Goal: Information Seeking & Learning: Find specific fact

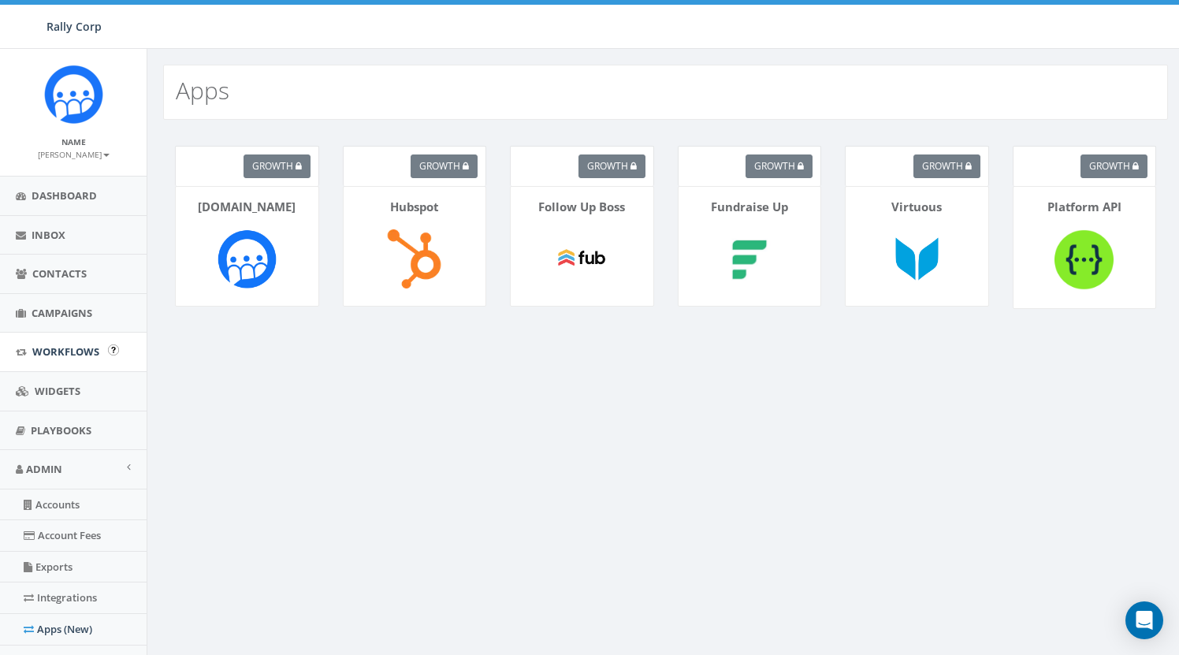
click at [70, 351] on span "Workflows" at bounding box center [65, 351] width 67 height 14
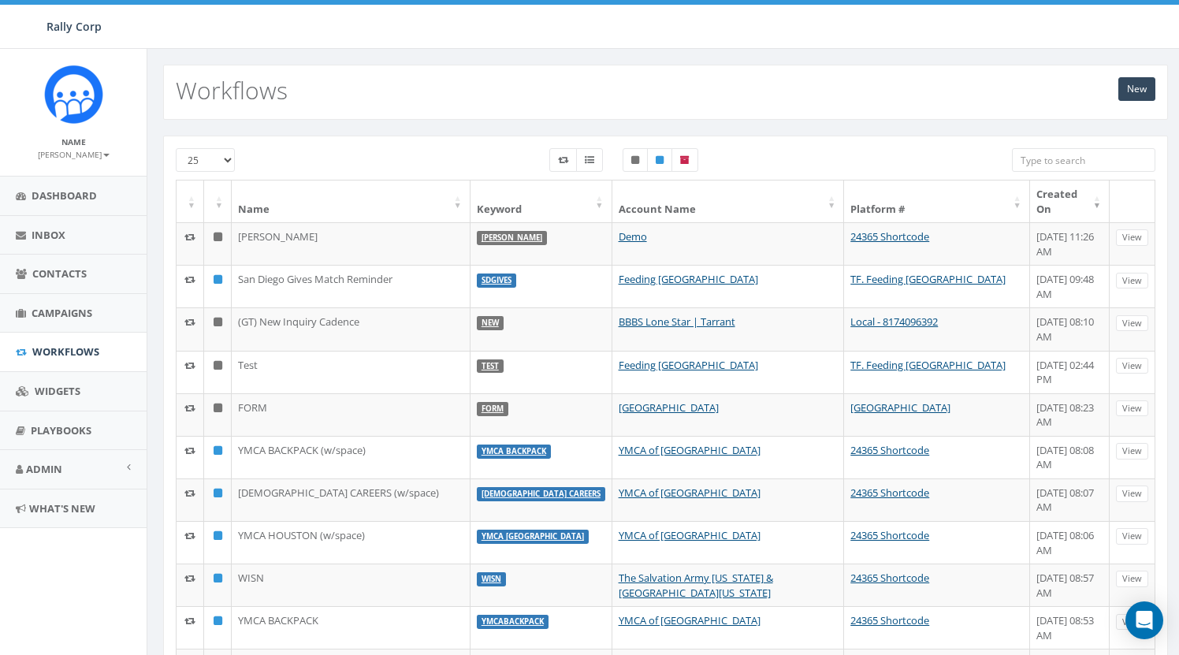
click at [95, 152] on small "[PERSON_NAME]" at bounding box center [74, 154] width 72 height 11
click at [91, 156] on small "[PERSON_NAME]" at bounding box center [74, 154] width 72 height 11
click at [88, 178] on link "Profile" at bounding box center [79, 179] width 125 height 20
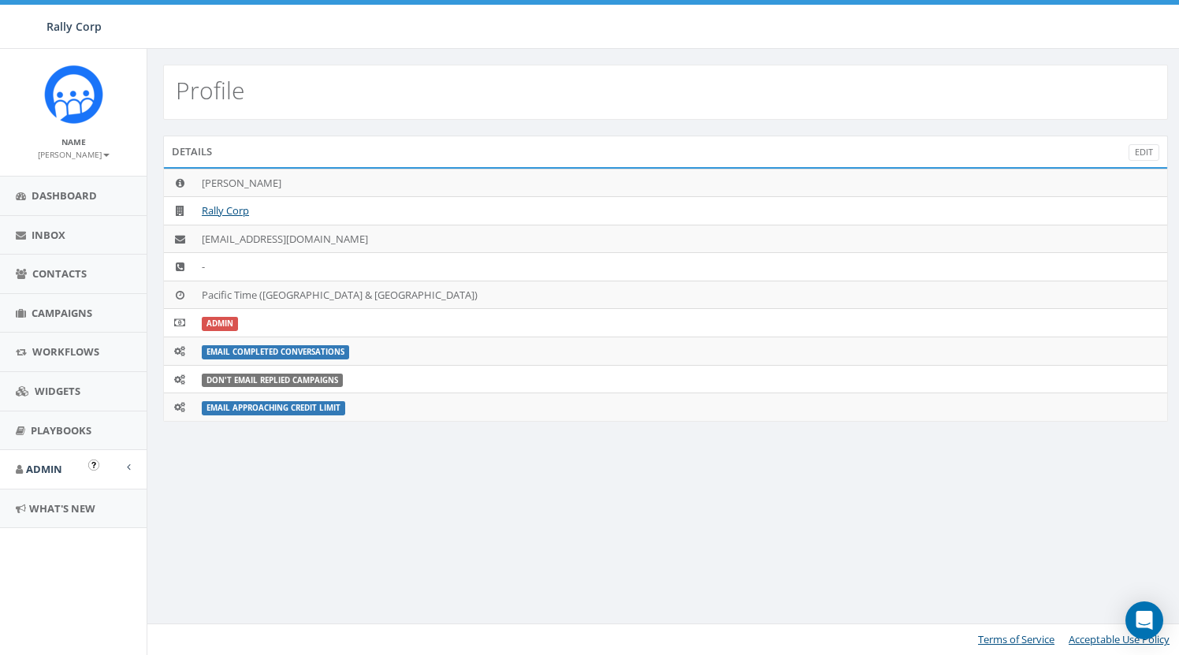
click at [49, 466] on span "Admin" at bounding box center [44, 469] width 36 height 14
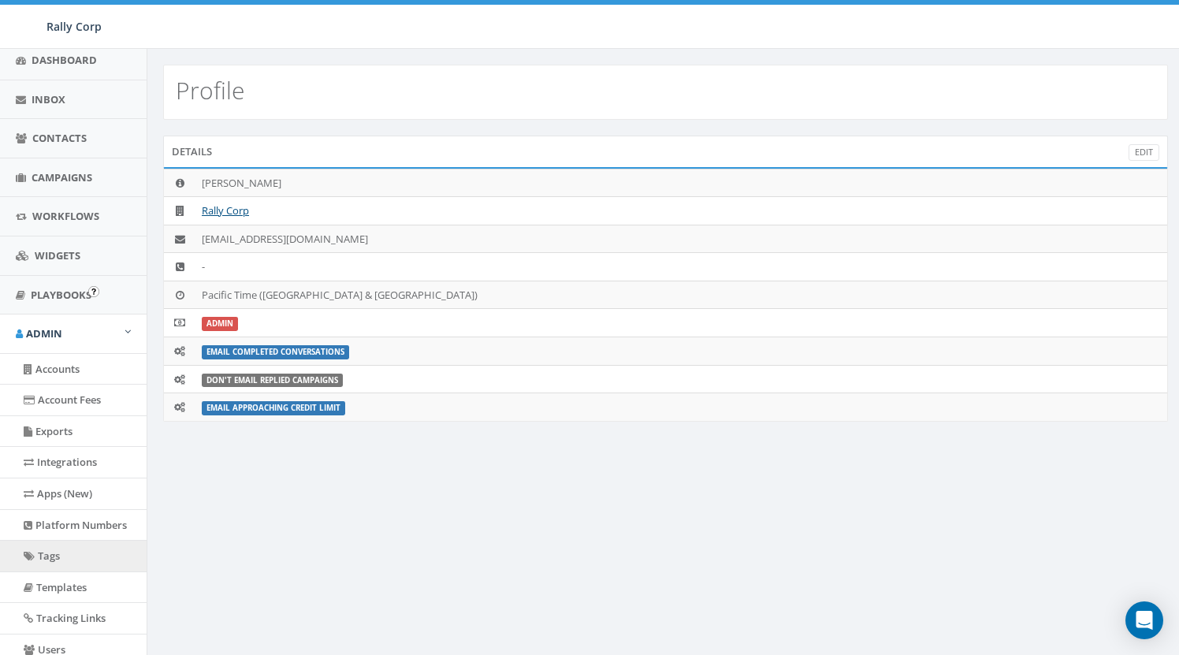
scroll to position [173, 0]
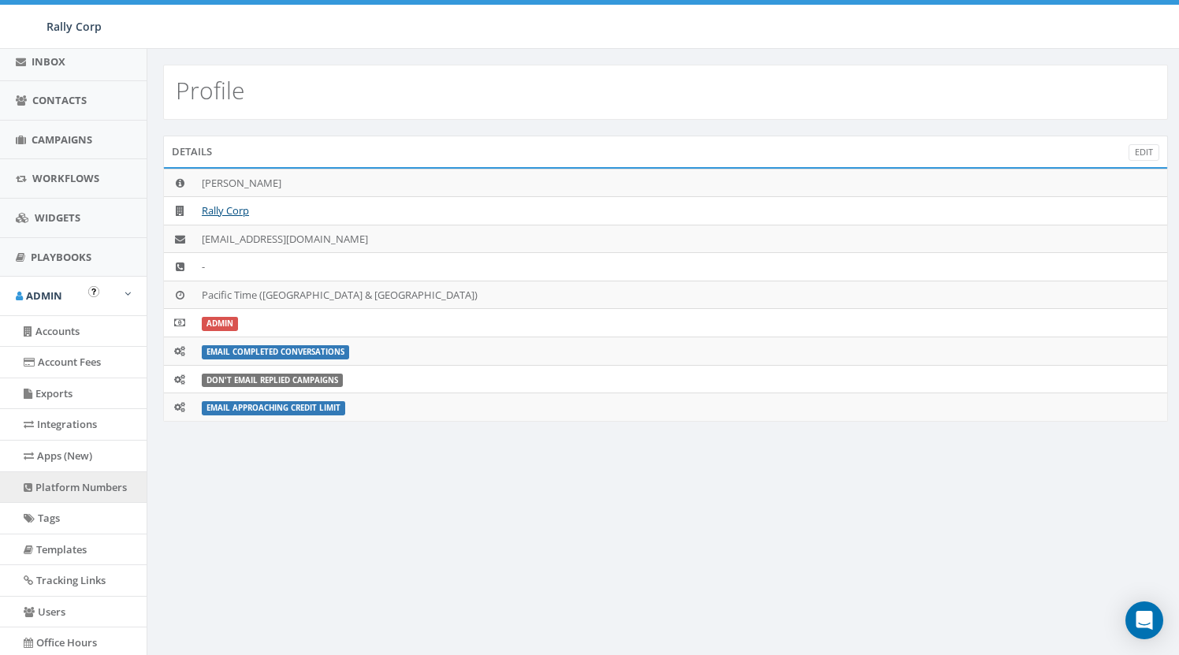
click at [92, 486] on link "Platform Numbers" at bounding box center [73, 487] width 147 height 31
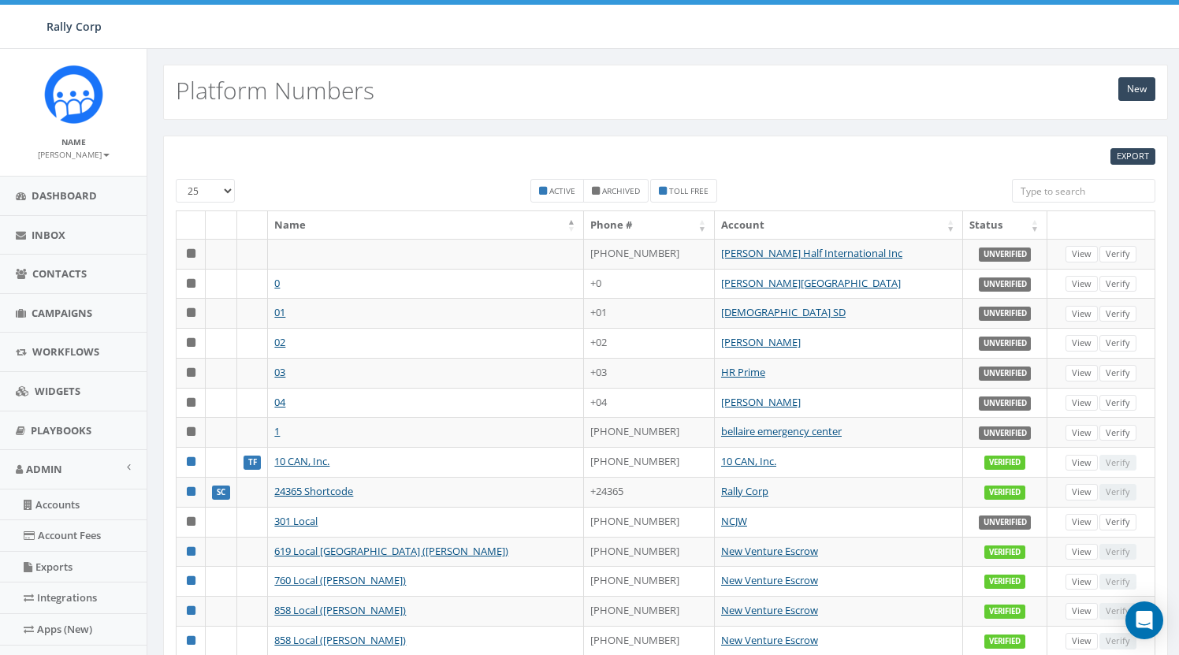
click at [1092, 188] on input "search" at bounding box center [1083, 191] width 143 height 24
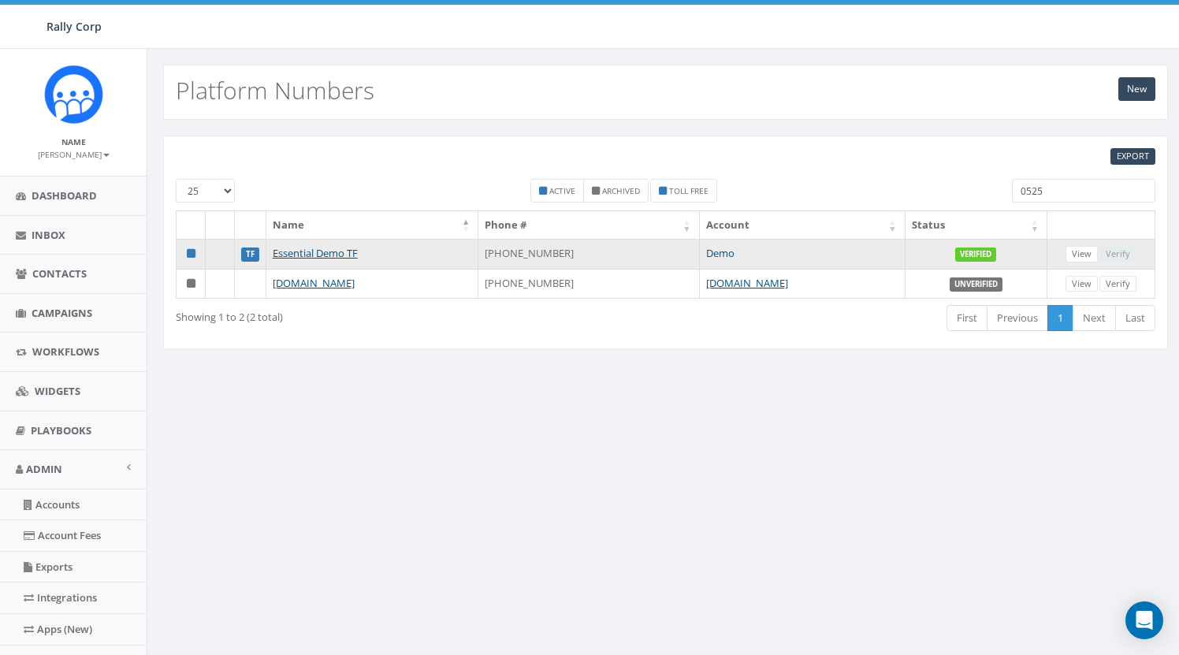
type input "0525"
click at [724, 253] on link "Demo" at bounding box center [720, 253] width 28 height 14
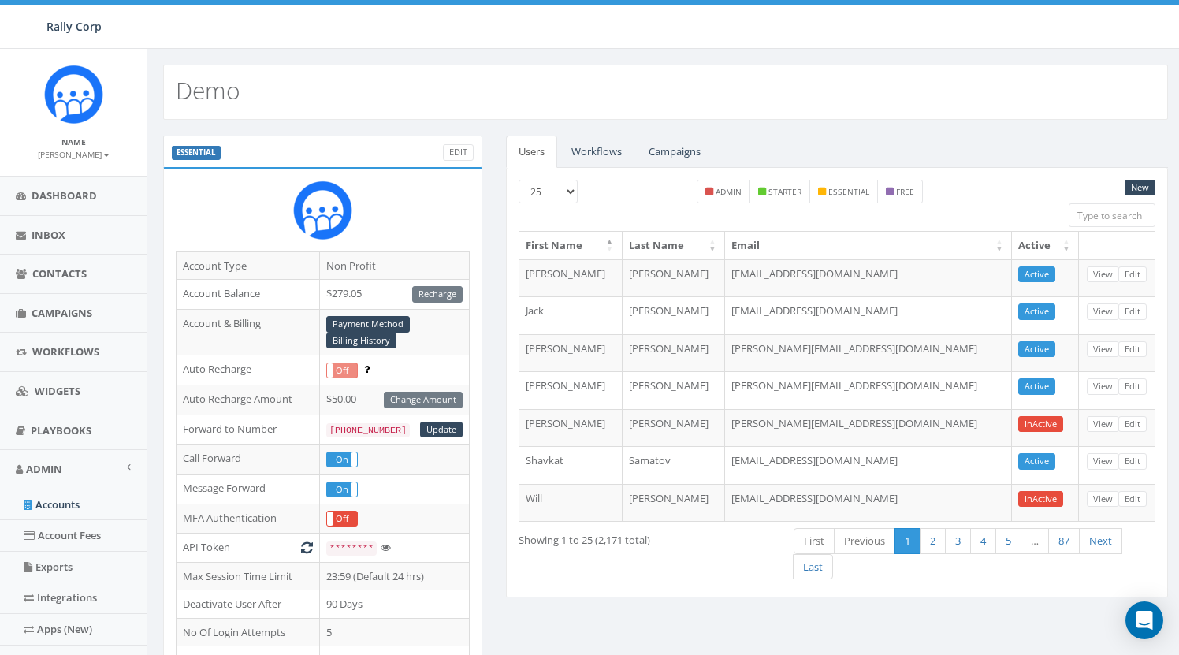
click at [586, 155] on link "Workflows" at bounding box center [597, 152] width 76 height 32
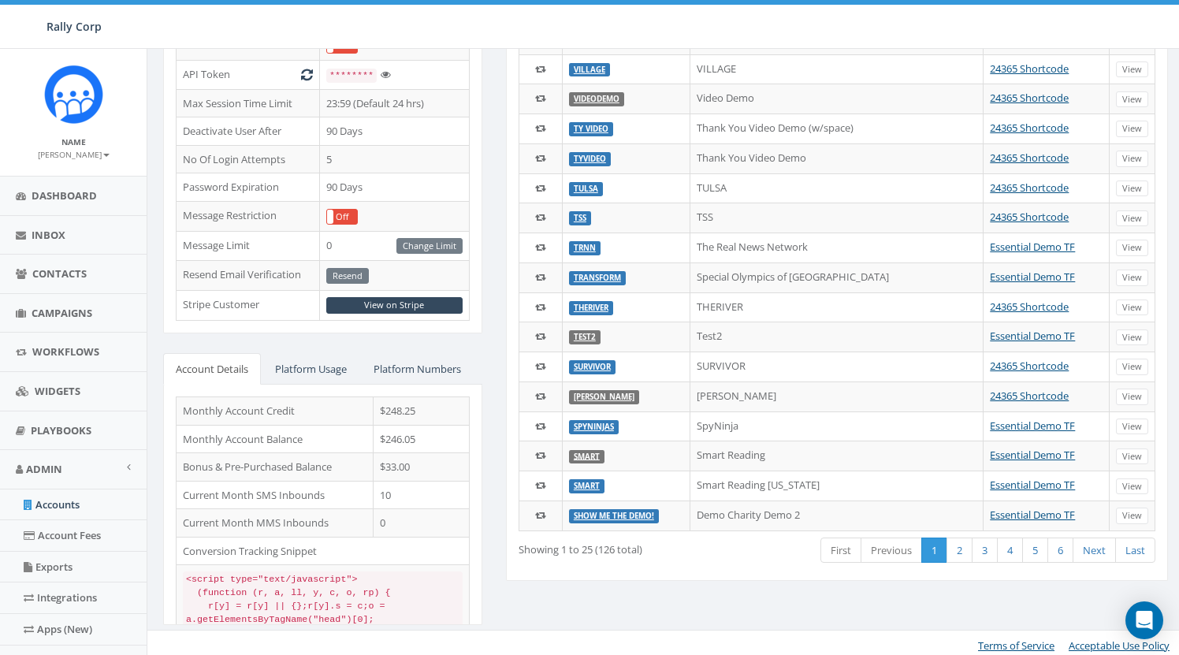
scroll to position [472, 0]
click at [961, 545] on link "2" at bounding box center [959, 551] width 26 height 26
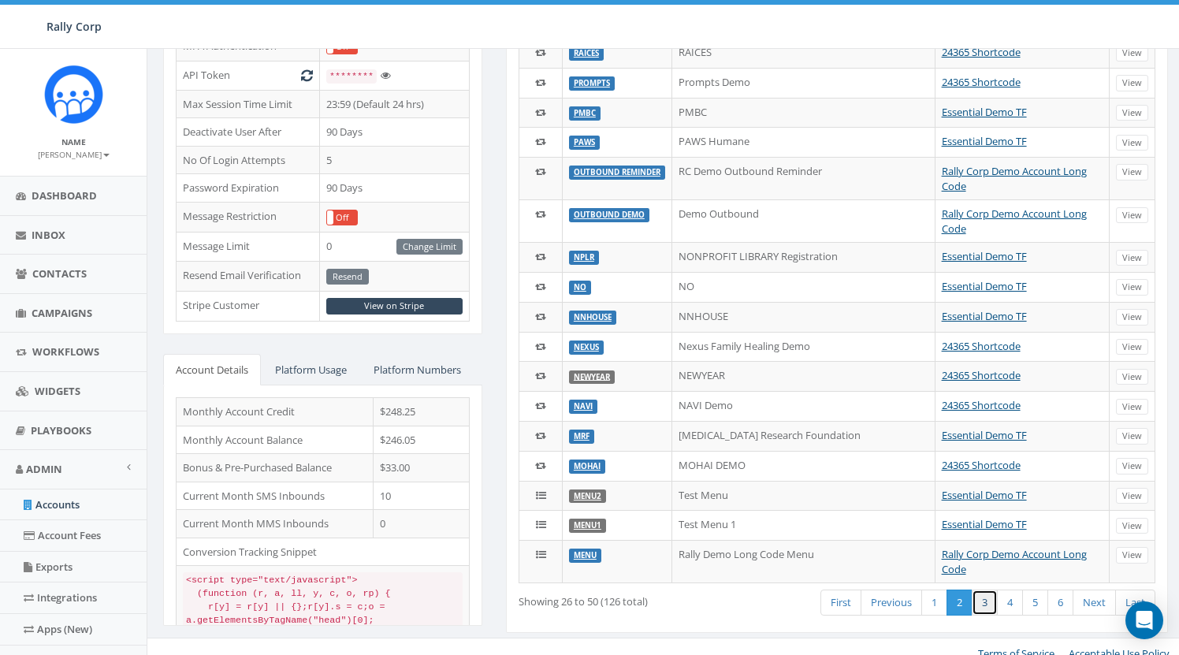
click at [984, 589] on link "3" at bounding box center [985, 602] width 26 height 26
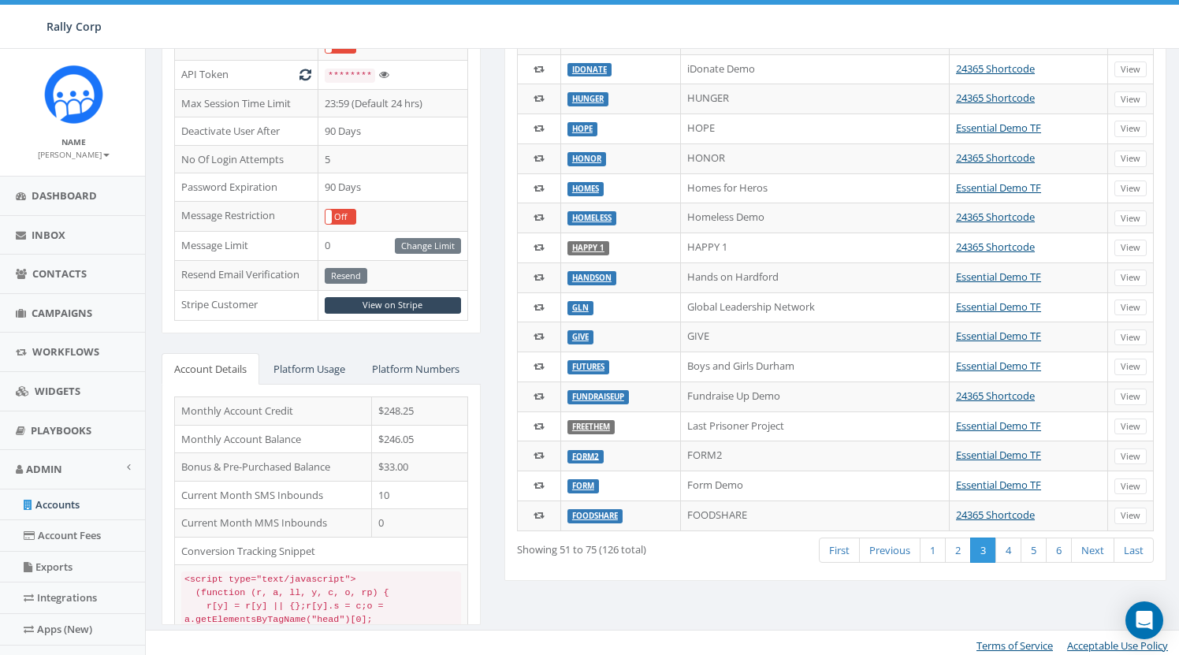
scroll to position [472, 2]
click at [1011, 546] on link "4" at bounding box center [1008, 551] width 26 height 26
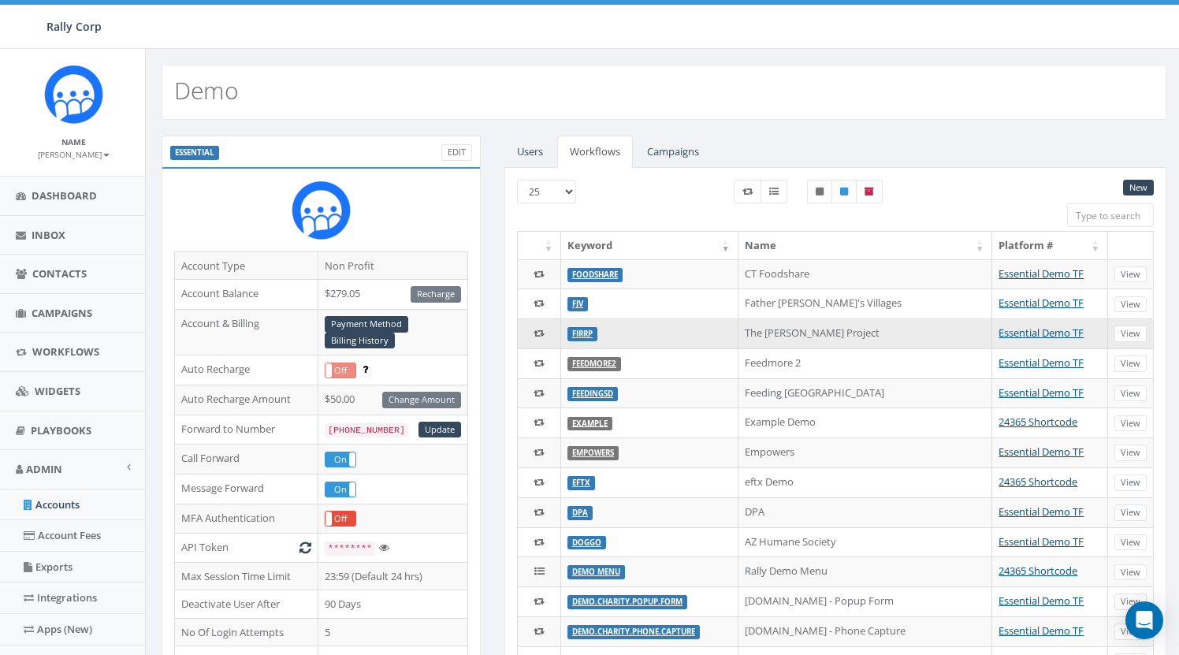
scroll to position [0, 2]
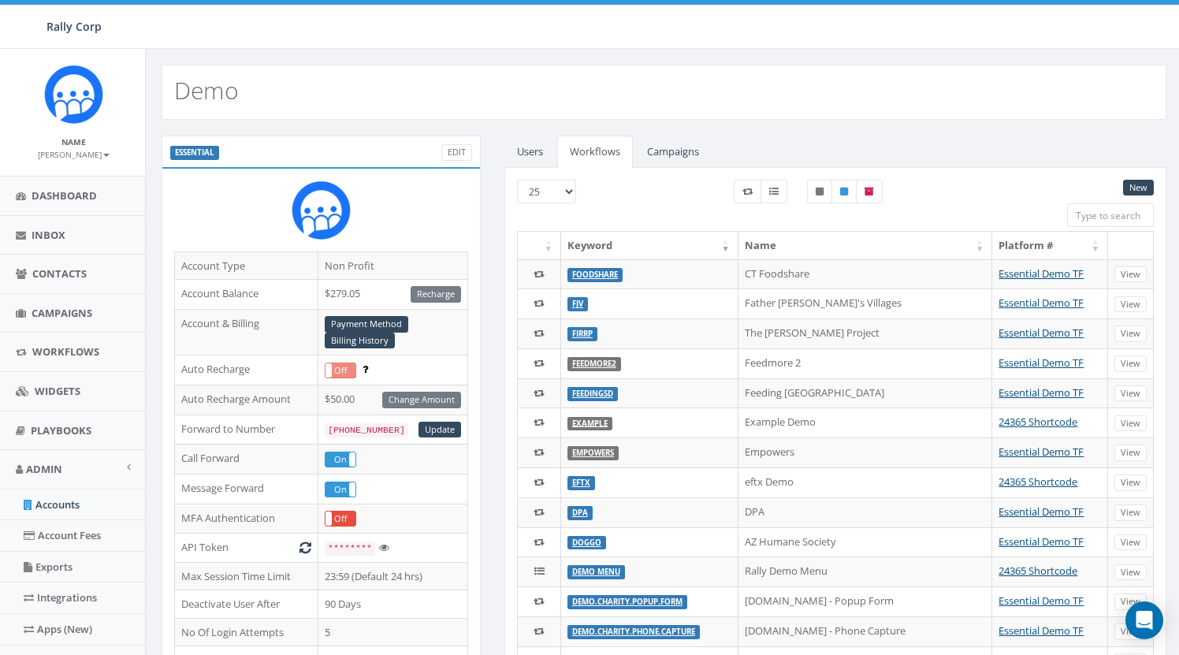
click at [1100, 221] on input "search" at bounding box center [1110, 215] width 87 height 24
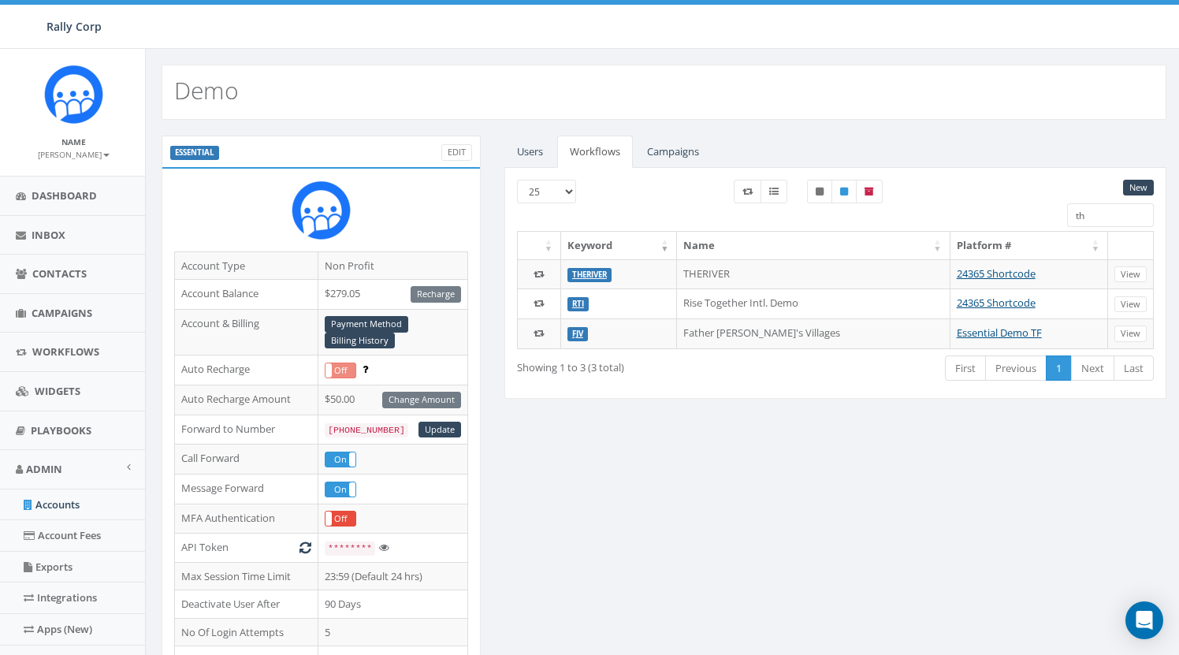
type input "t"
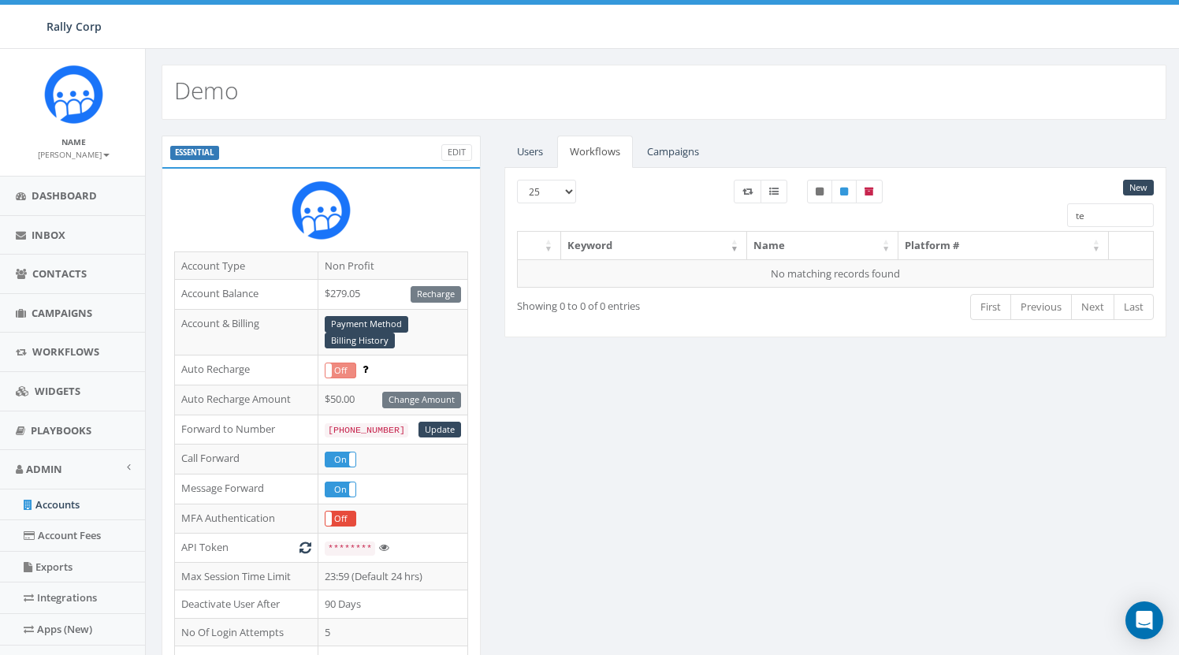
type input "t"
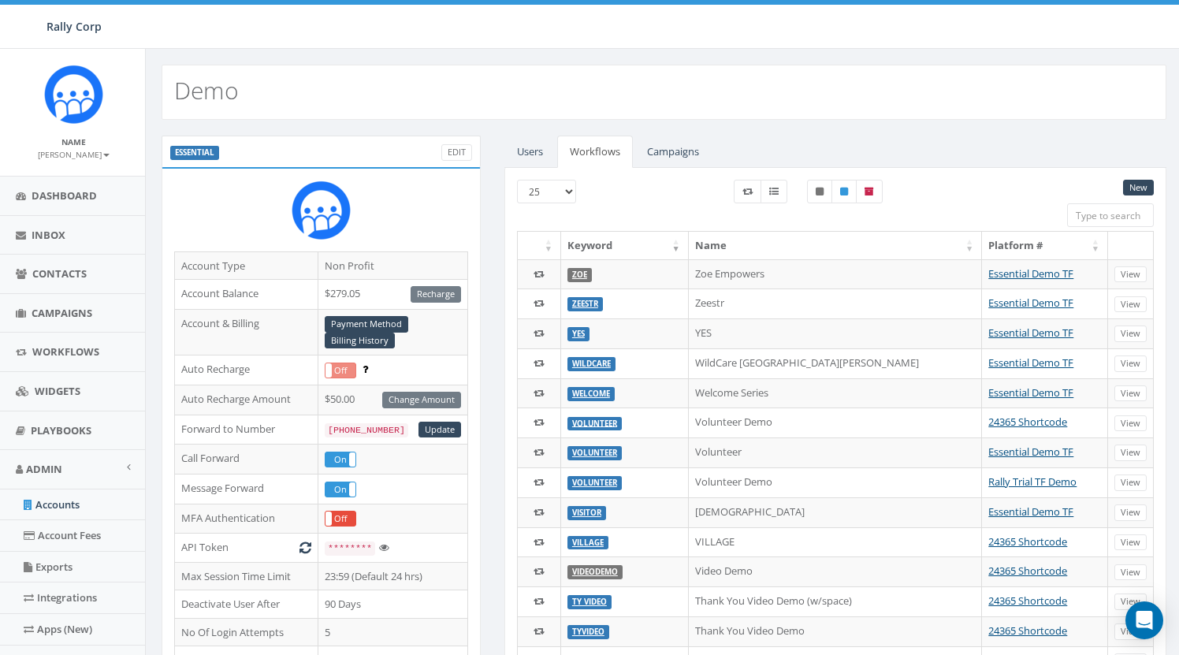
click at [500, 303] on div "Users Workflows Campaigns New 25 50 100 admin starter essential free First Name…" at bounding box center [835, 605] width 686 height 938
click at [76, 499] on link "Accounts" at bounding box center [73, 504] width 147 height 31
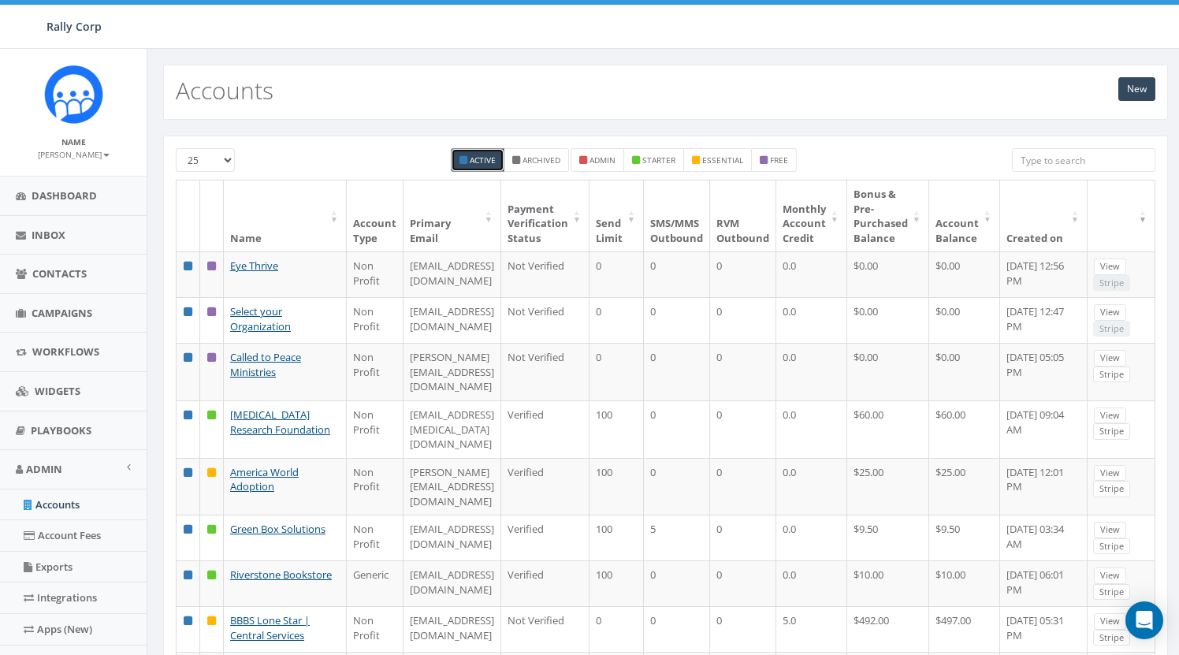
click at [1106, 154] on input "search" at bounding box center [1083, 160] width 143 height 24
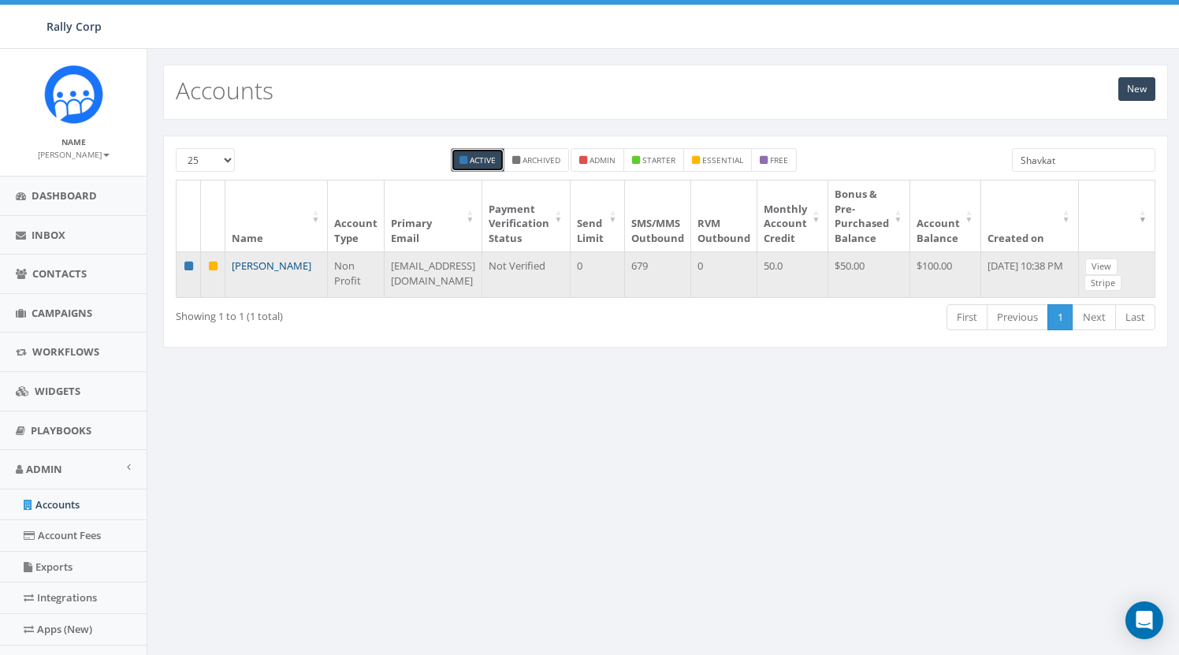
type input "Shavkat"
click at [258, 273] on link "[PERSON_NAME]" at bounding box center [272, 265] width 80 height 14
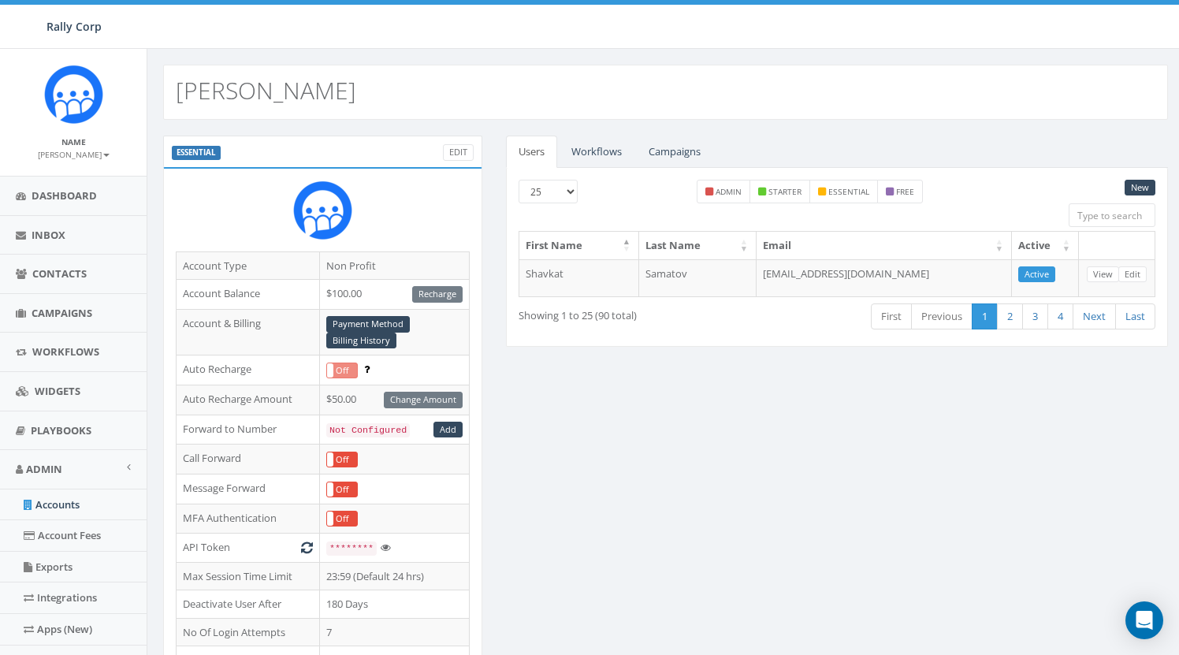
click at [604, 147] on link "Workflows" at bounding box center [597, 152] width 76 height 32
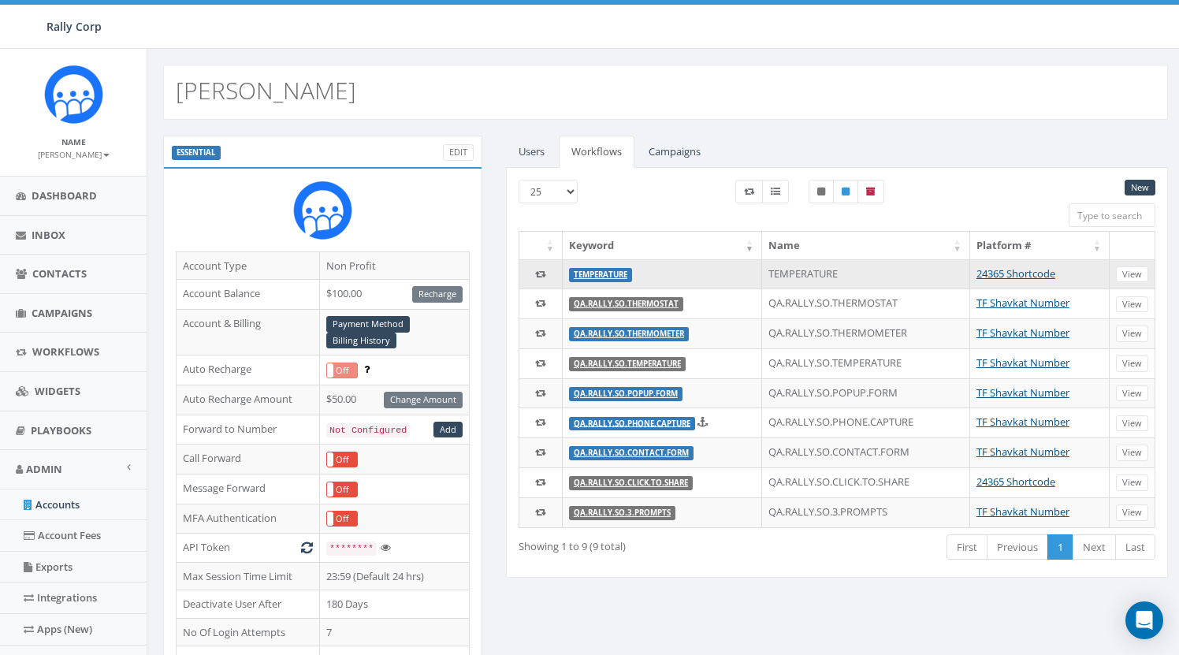
click at [615, 273] on link "TEMPERATURE" at bounding box center [601, 274] width 54 height 10
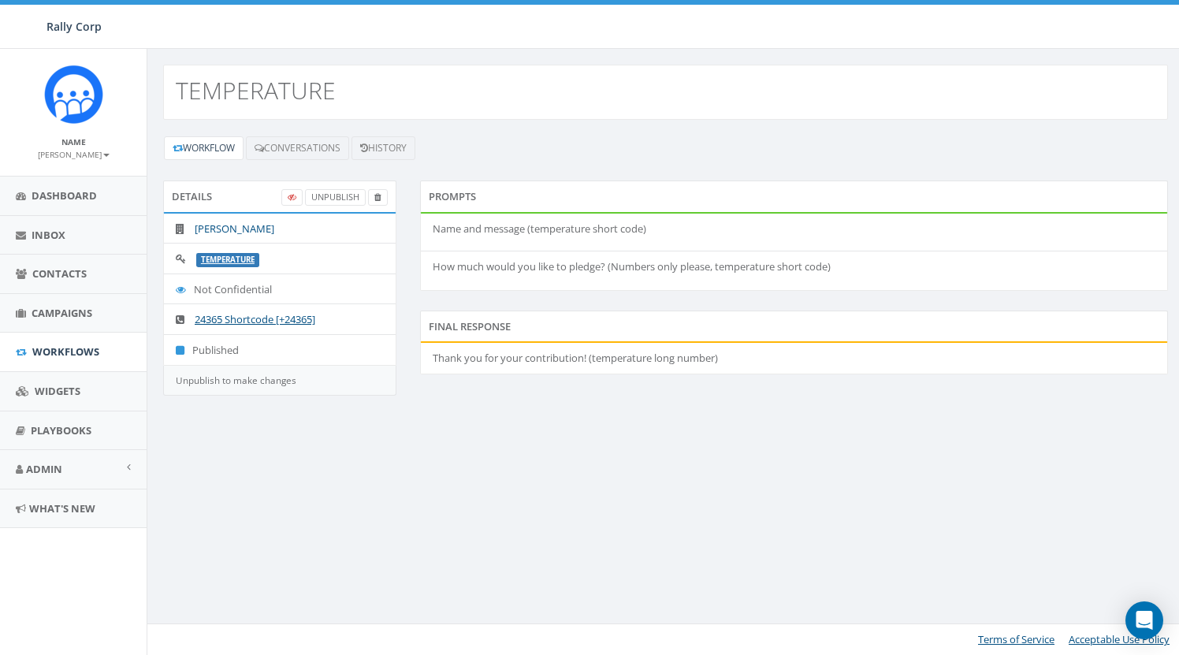
click at [270, 225] on link "[PERSON_NAME]" at bounding box center [235, 228] width 80 height 14
click at [284, 147] on link "Conversations" at bounding box center [297, 148] width 103 height 24
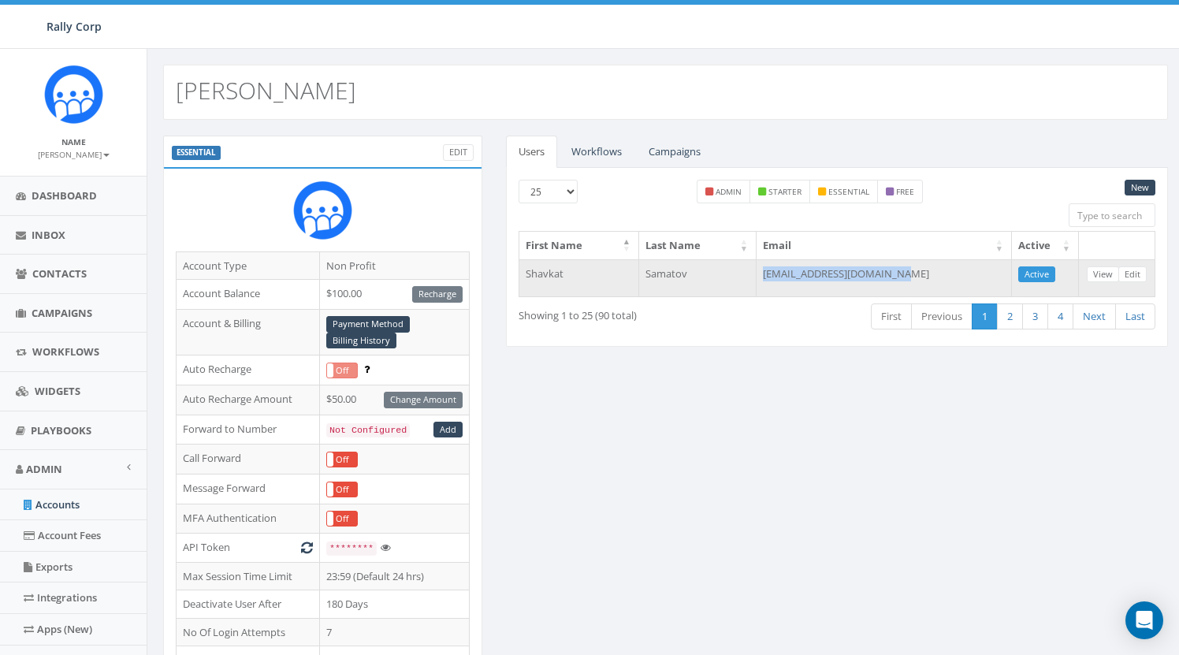
drag, startPoint x: 783, startPoint y: 274, endPoint x: 938, endPoint y: 274, distance: 155.2
click at [938, 274] on td "[EMAIL_ADDRESS][DOMAIN_NAME]" at bounding box center [883, 278] width 255 height 38
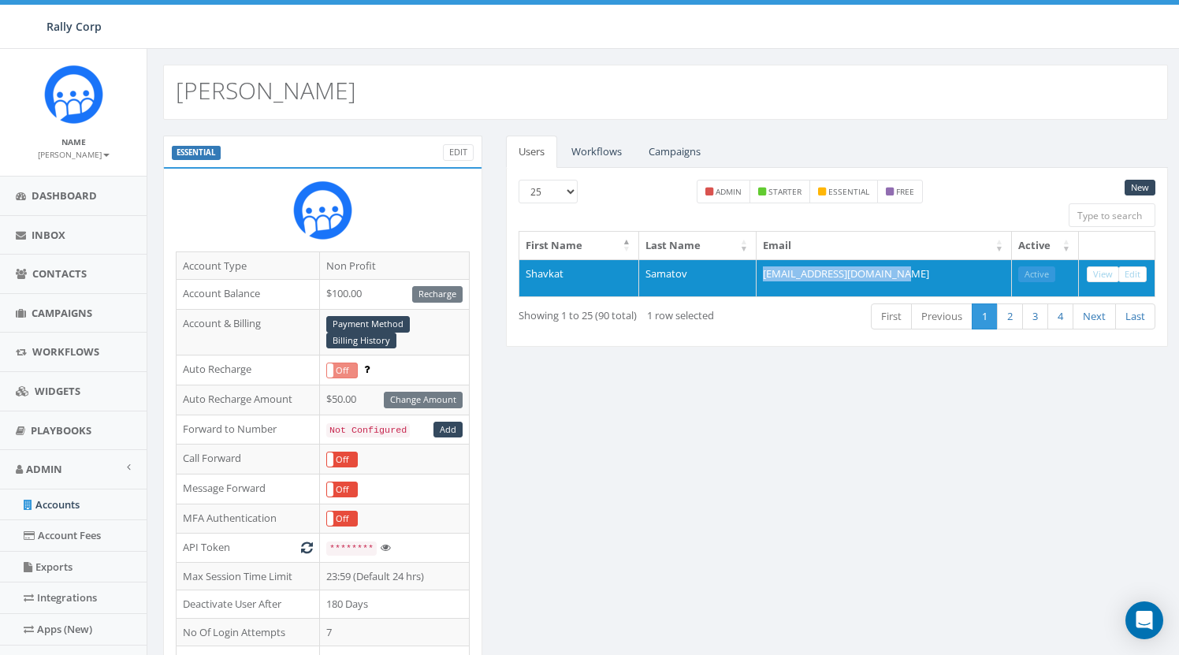
copy td "[EMAIL_ADDRESS][DOMAIN_NAME]"
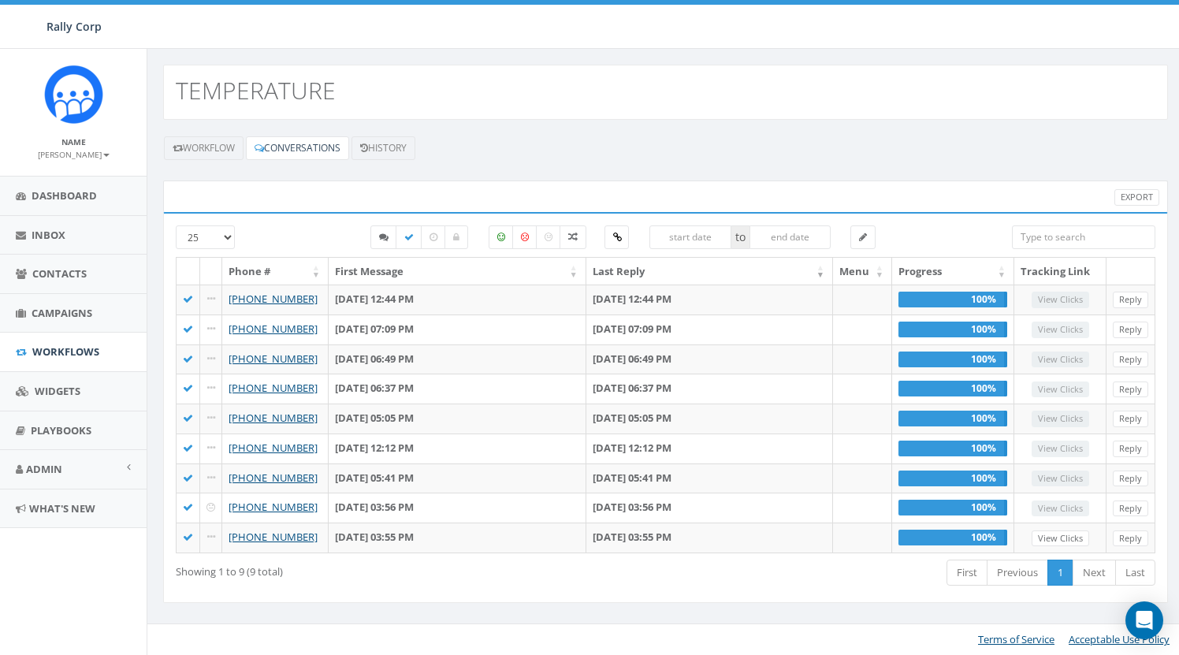
click at [246, 96] on h2 "TEMPERATURE" at bounding box center [256, 90] width 160 height 26
copy h2 "TEMPERATURE"
click at [216, 147] on link "Workflow" at bounding box center [204, 148] width 80 height 24
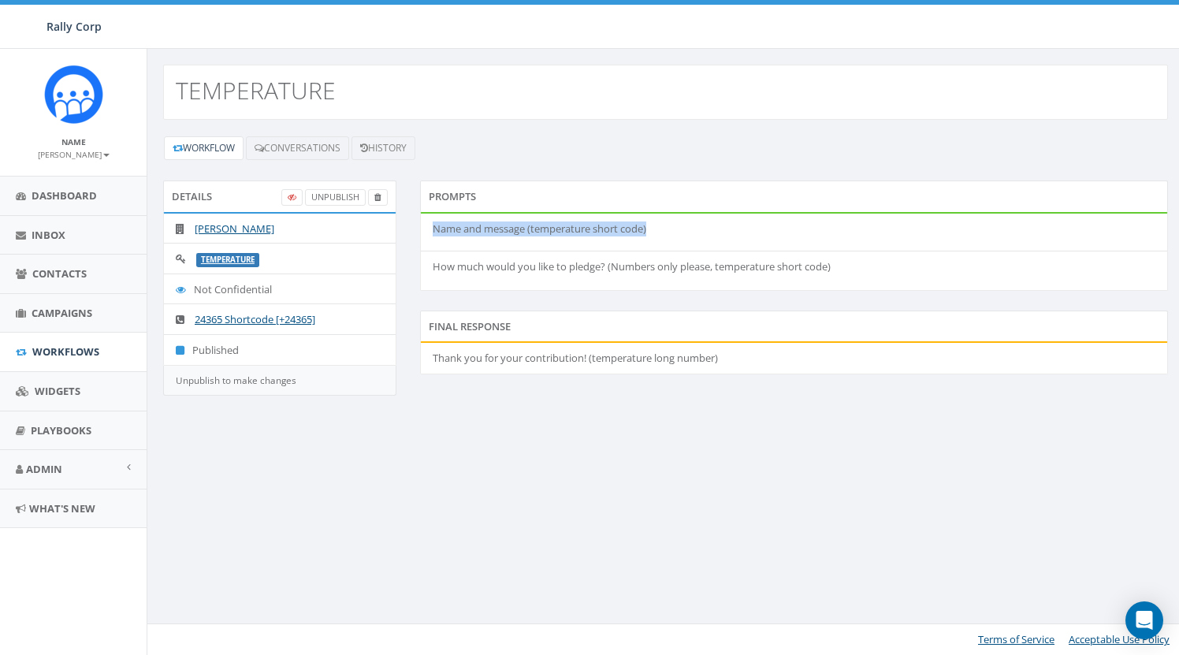
drag, startPoint x: 433, startPoint y: 228, endPoint x: 678, endPoint y: 230, distance: 245.1
click at [678, 230] on p "Name and message (temperature short code)" at bounding box center [794, 228] width 723 height 15
copy p "Name and message (temperature short code)"
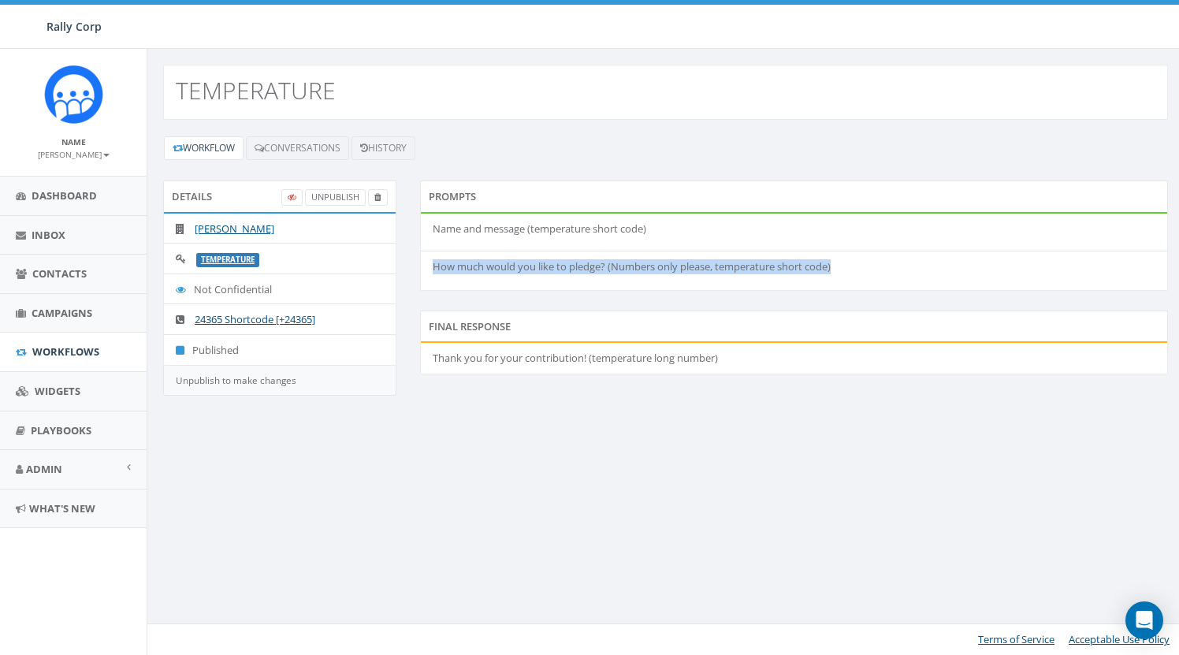
drag, startPoint x: 433, startPoint y: 268, endPoint x: 879, endPoint y: 270, distance: 446.8
click at [879, 270] on p "How much would you like to pledge? (Numbers only please, temperature short code)" at bounding box center [794, 266] width 723 height 15
copy p "How much would you like to pledge? (Numbers only please, temperature short code)"
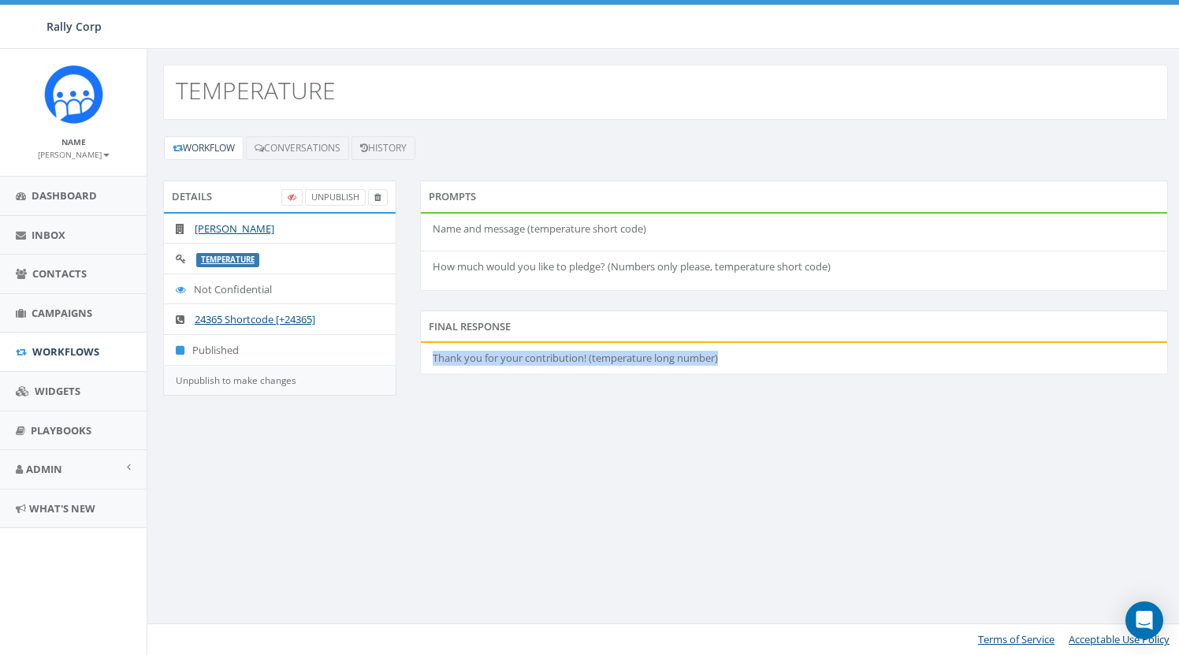
drag, startPoint x: 433, startPoint y: 356, endPoint x: 776, endPoint y: 351, distance: 342.8
click at [776, 351] on li "Thank you for your contribution! (temperature long number)" at bounding box center [794, 358] width 746 height 31
copy li "Thank you for your contribution! (temperature long number)"
click at [272, 222] on link "[PERSON_NAME]" at bounding box center [235, 228] width 80 height 14
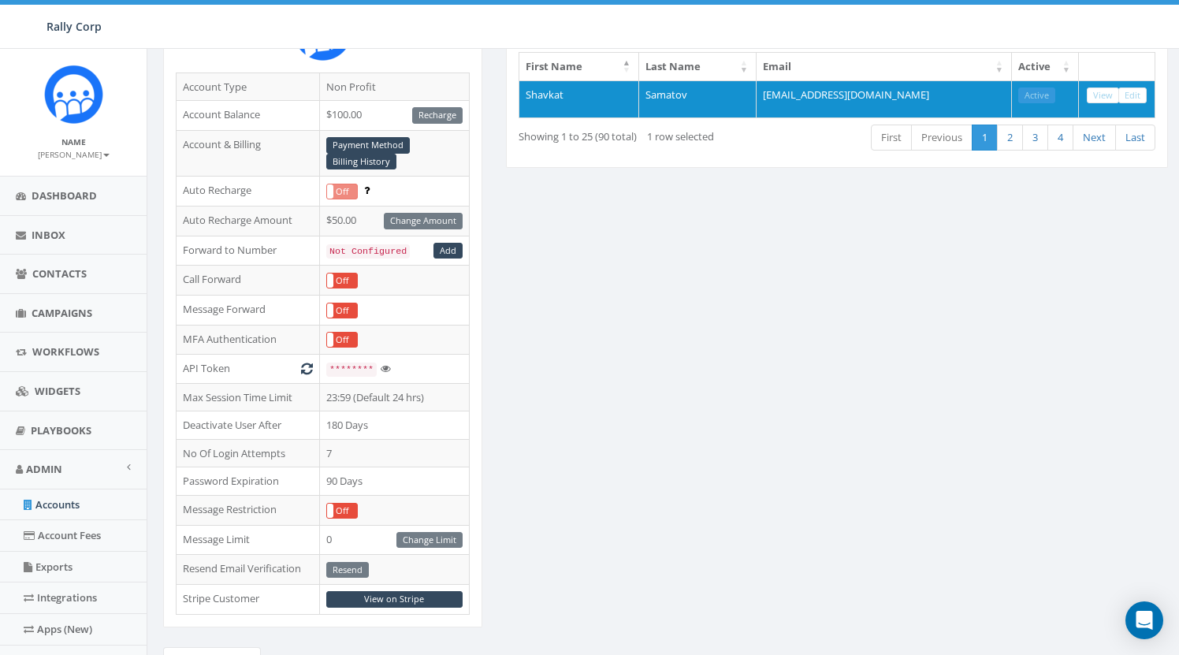
scroll to position [262, 0]
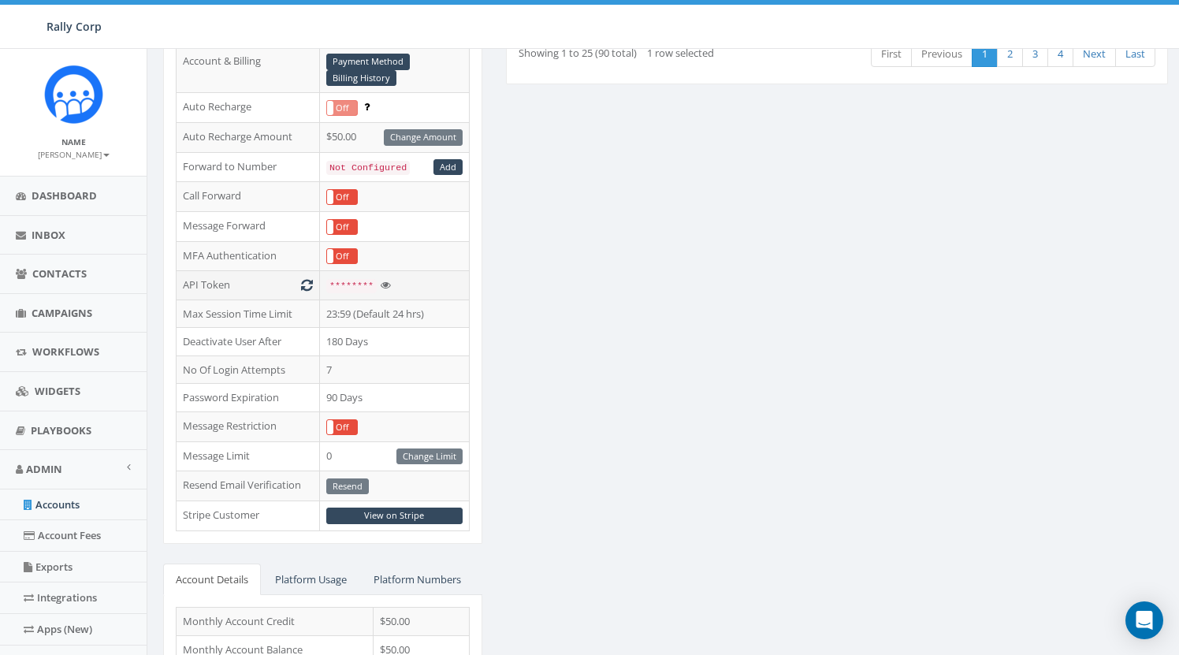
click at [384, 285] on icon at bounding box center [386, 285] width 10 height 10
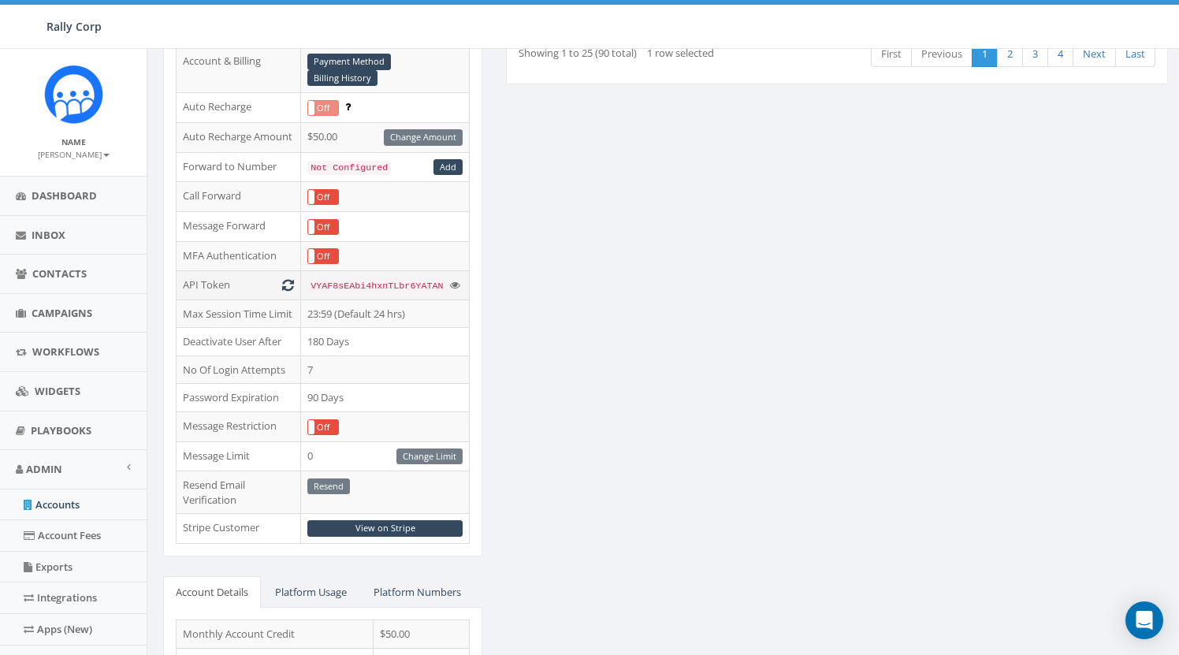
click at [417, 281] on span "VYAF8sEAbi4hxnTLbr6YATAN" at bounding box center [376, 286] width 132 height 11
copy span "VYAF8sEAbi4hxnTLbr6YATAN"
click at [521, 218] on div "ESSENTIAL Edit Account Type Non Profit Account Balance $100.00 Recharge Account…" at bounding box center [665, 370] width 1028 height 994
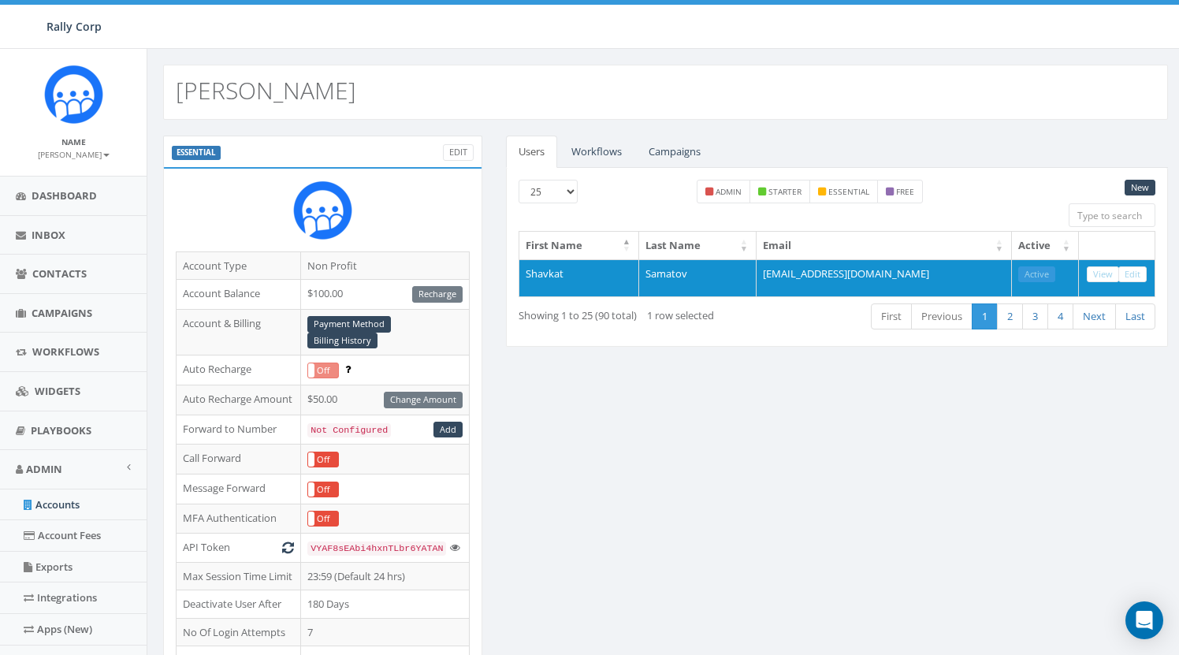
scroll to position [0, 0]
click at [597, 145] on link "Workflows" at bounding box center [597, 152] width 76 height 32
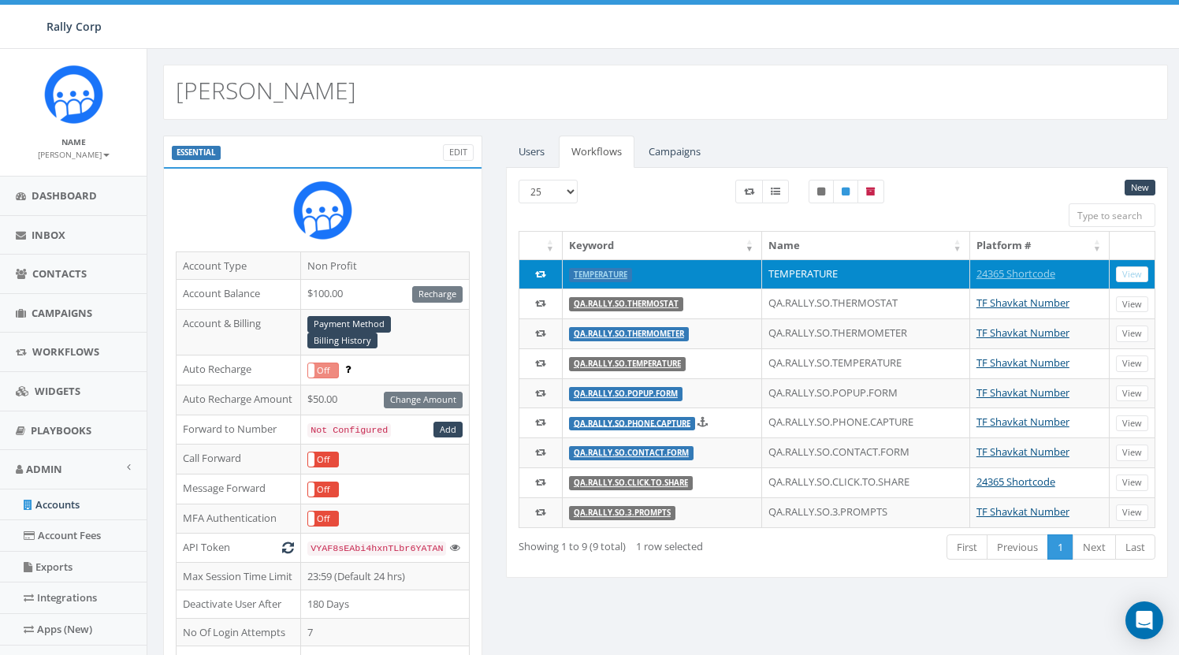
click at [612, 272] on link "TEMPERATURE" at bounding box center [601, 274] width 54 height 10
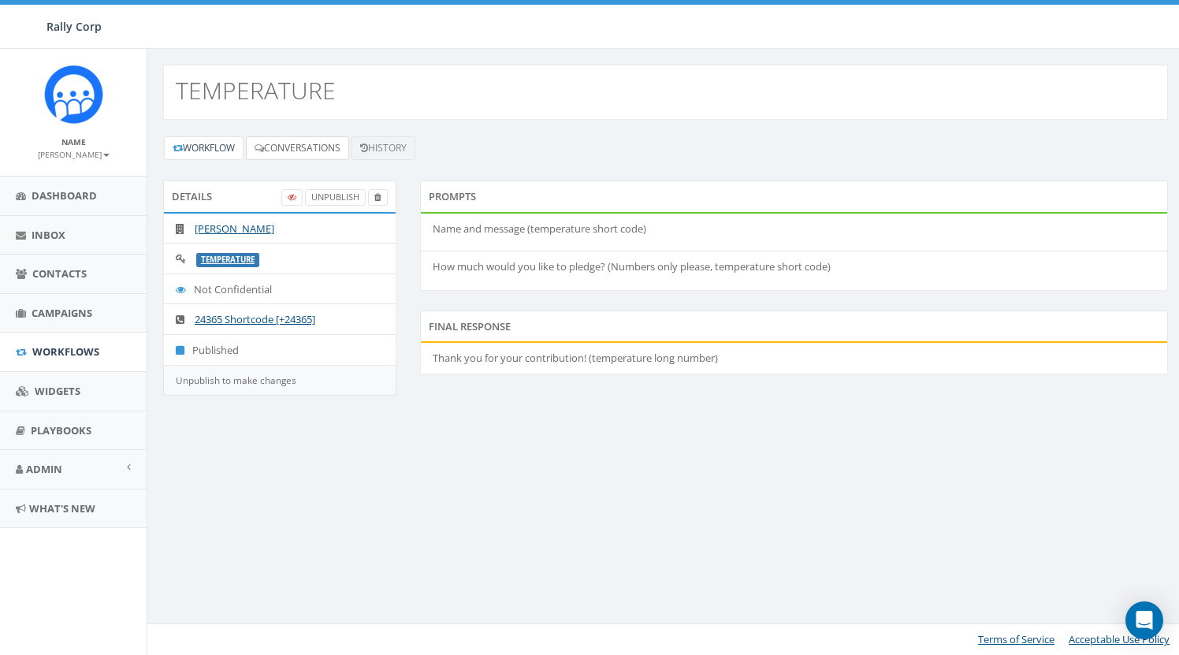
click at [307, 148] on link "Conversations" at bounding box center [297, 148] width 103 height 24
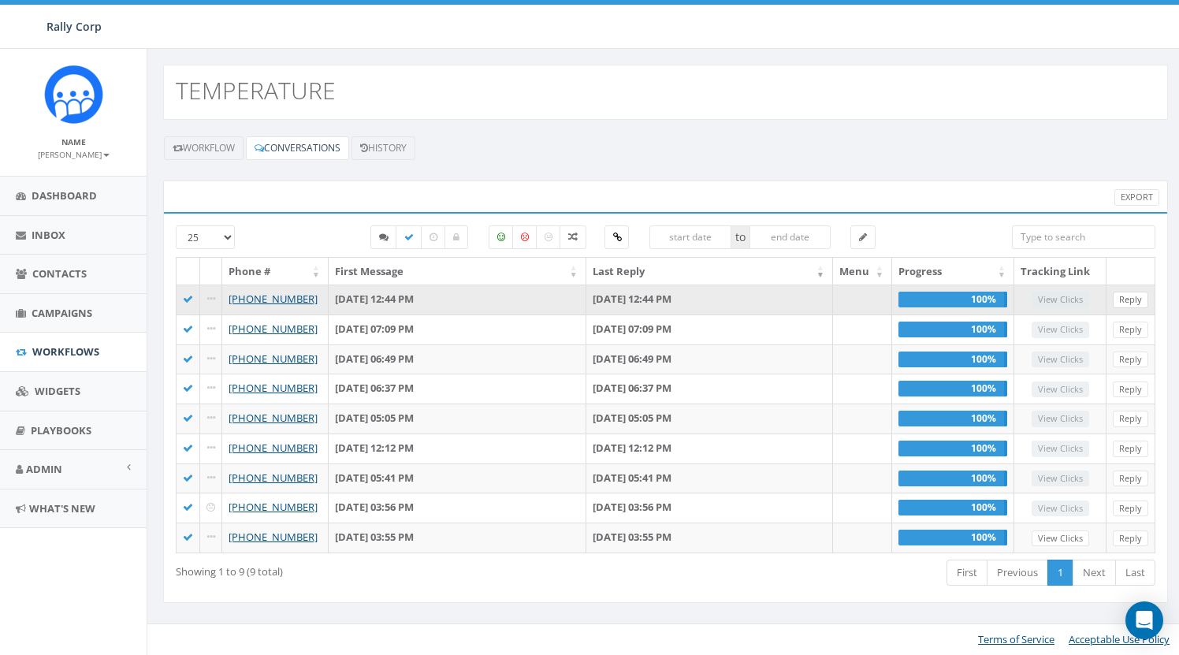
click at [1128, 297] on link "Reply" at bounding box center [1130, 300] width 35 height 17
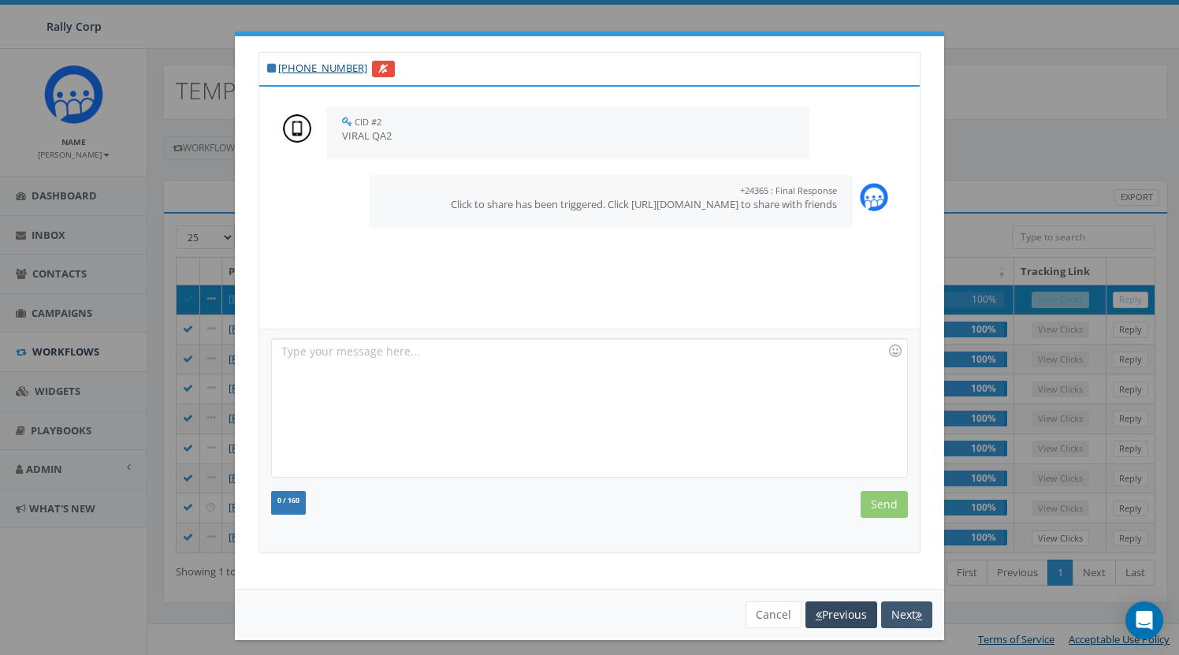
click at [898, 615] on button "Next" at bounding box center [906, 614] width 51 height 27
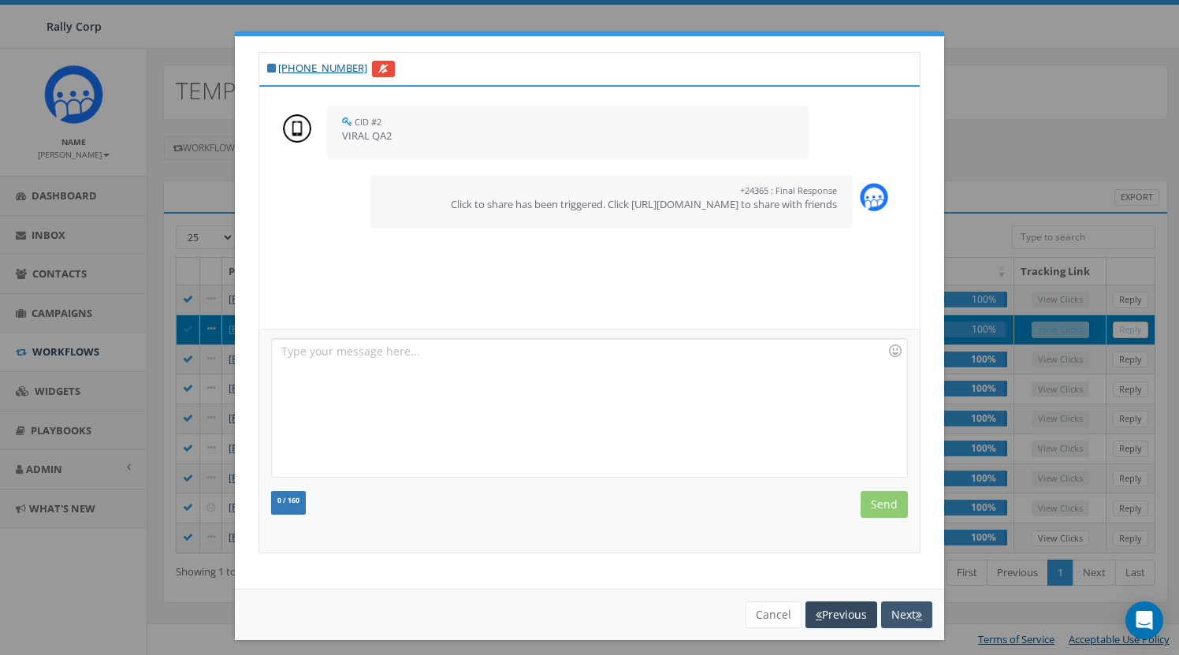
click at [912, 613] on button "Next" at bounding box center [906, 614] width 51 height 27
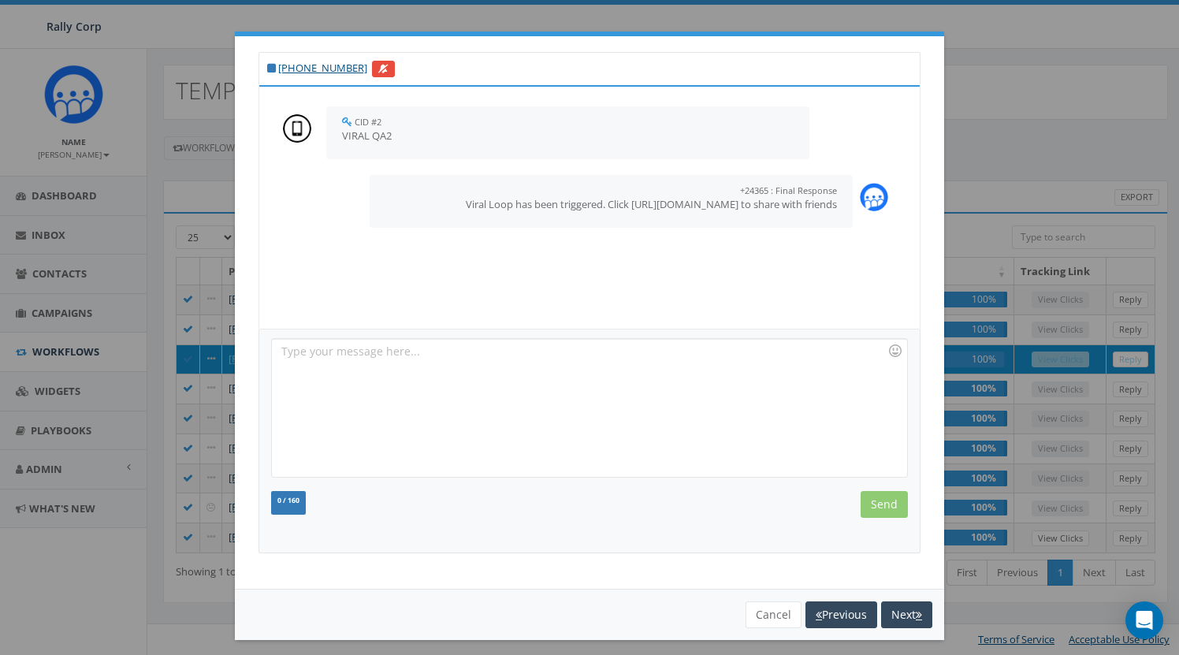
click at [912, 613] on button "Next" at bounding box center [906, 614] width 51 height 27
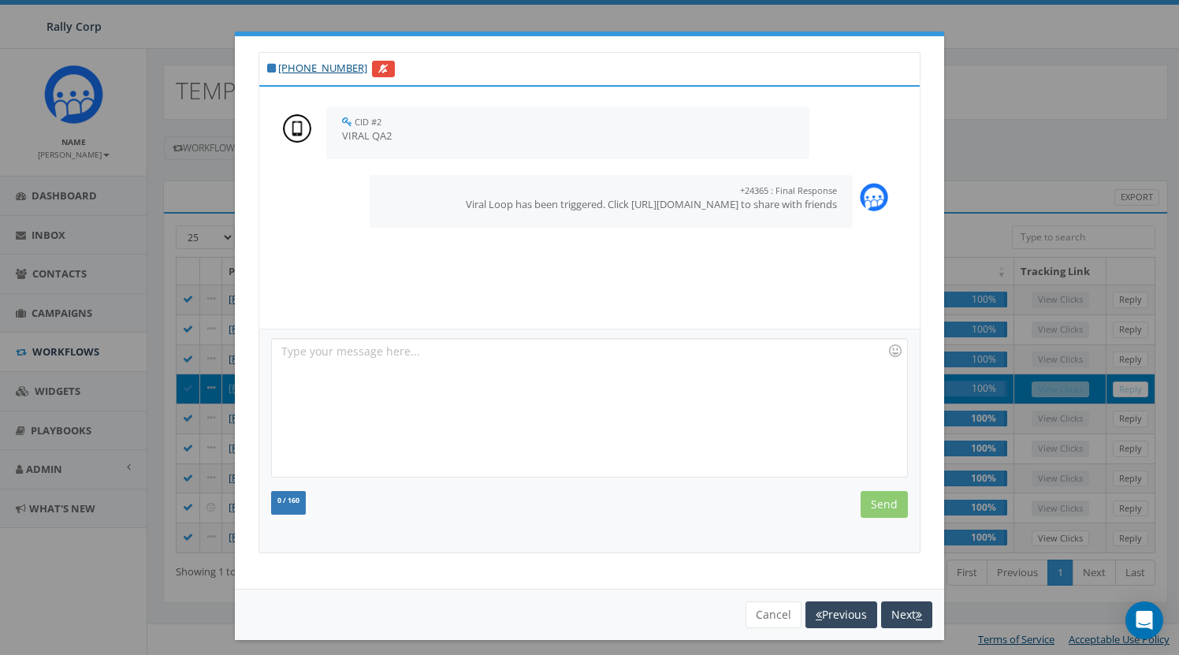
click at [912, 613] on button "Next" at bounding box center [906, 614] width 51 height 27
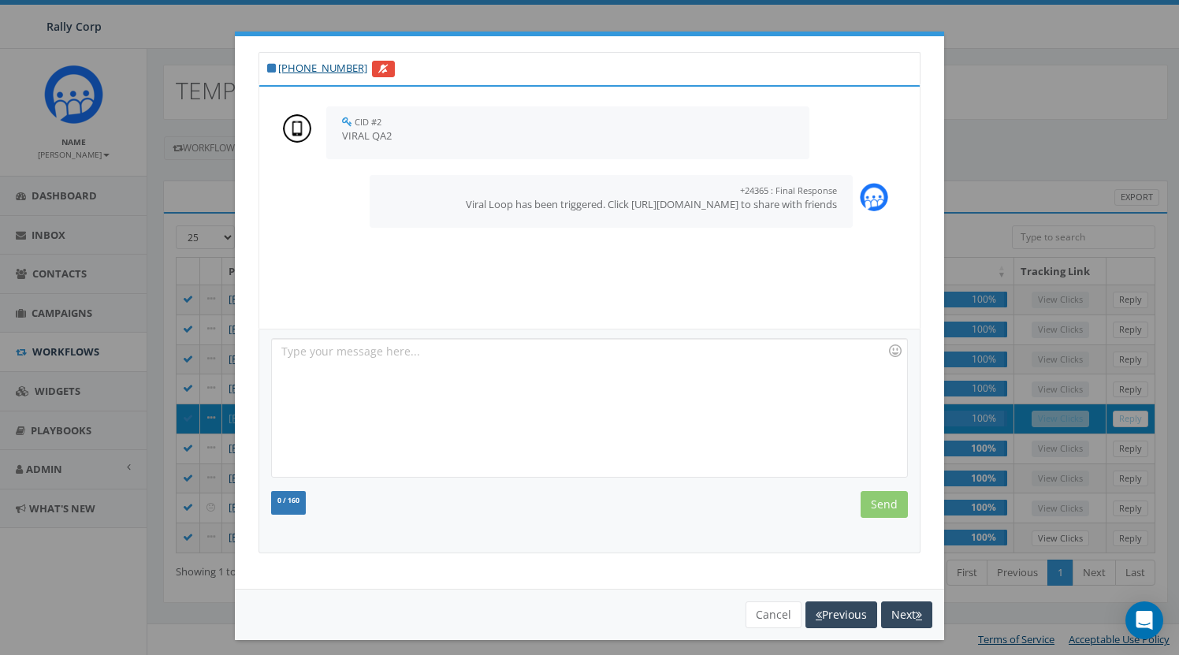
click at [912, 613] on button "Next" at bounding box center [906, 614] width 51 height 27
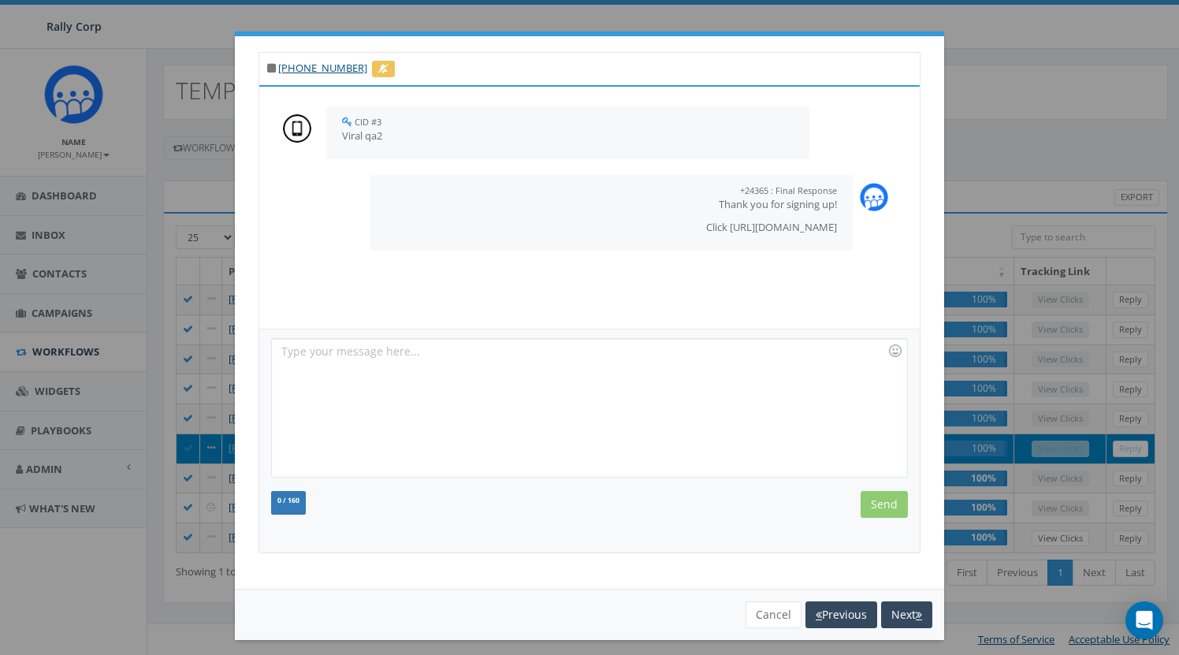
click at [912, 613] on button "Next" at bounding box center [906, 614] width 51 height 27
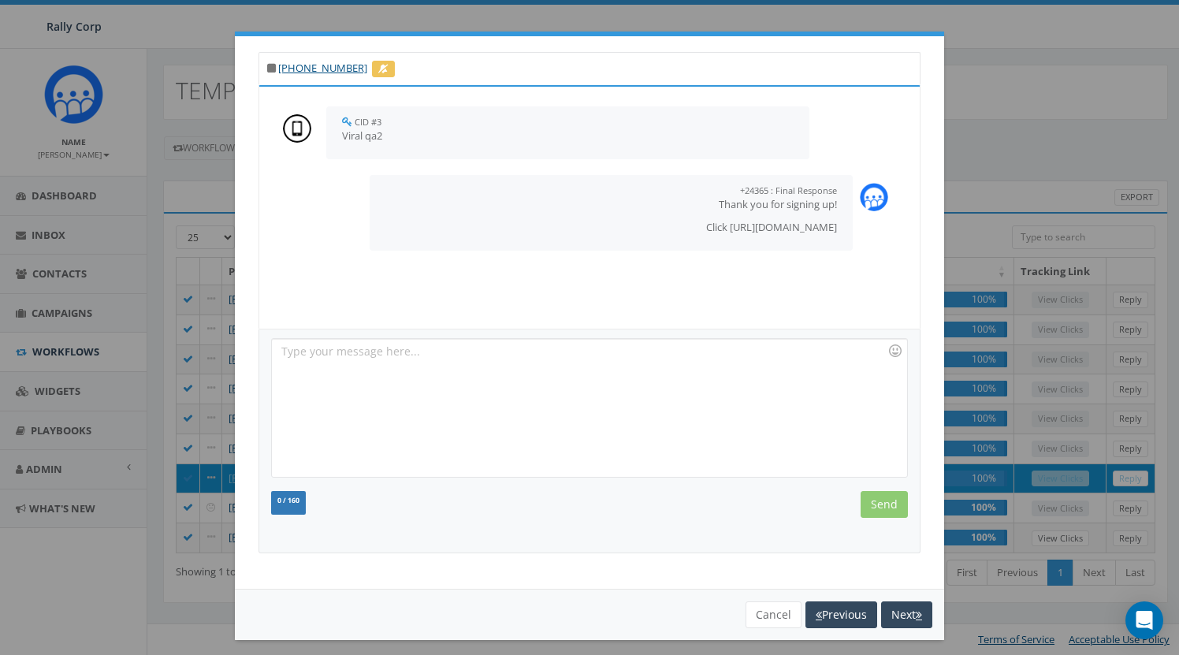
click at [912, 613] on button "Next" at bounding box center [906, 614] width 51 height 27
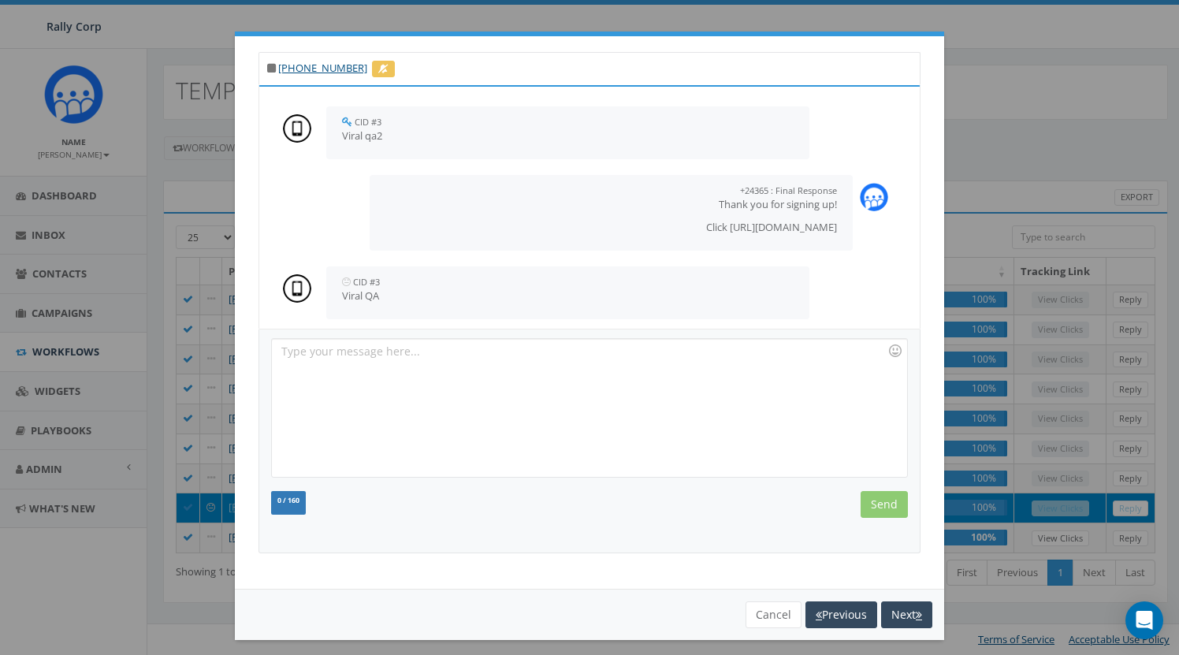
scroll to position [7, 0]
click at [912, 613] on button "Next" at bounding box center [906, 614] width 51 height 27
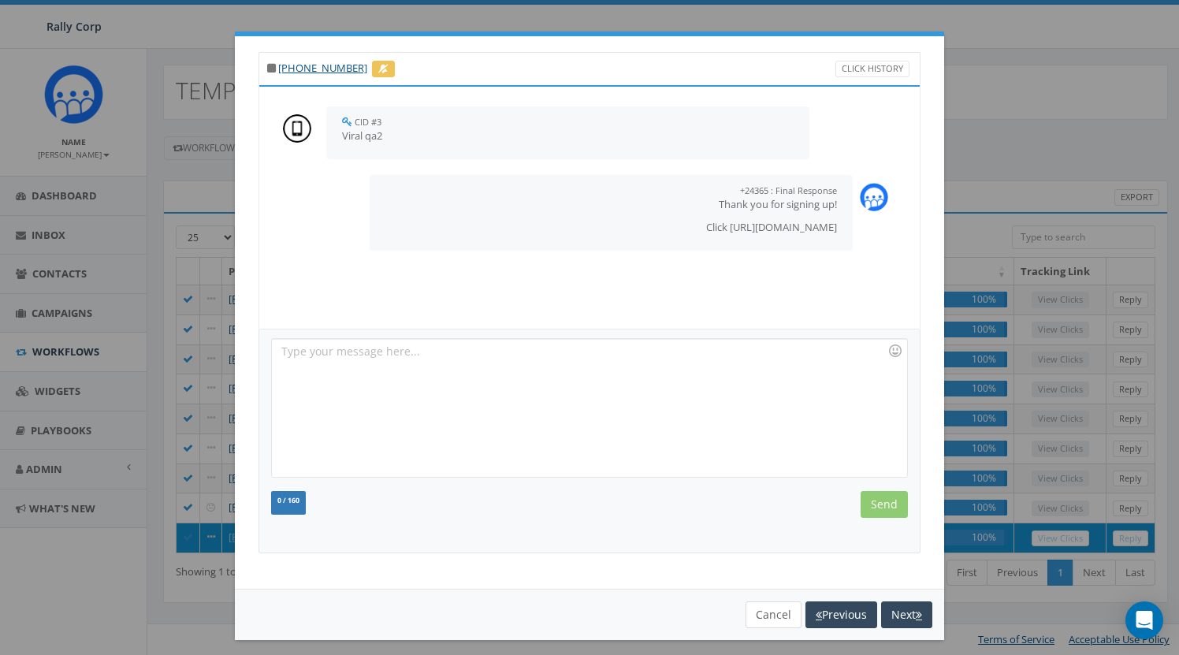
click at [782, 610] on button "Cancel" at bounding box center [773, 614] width 56 height 27
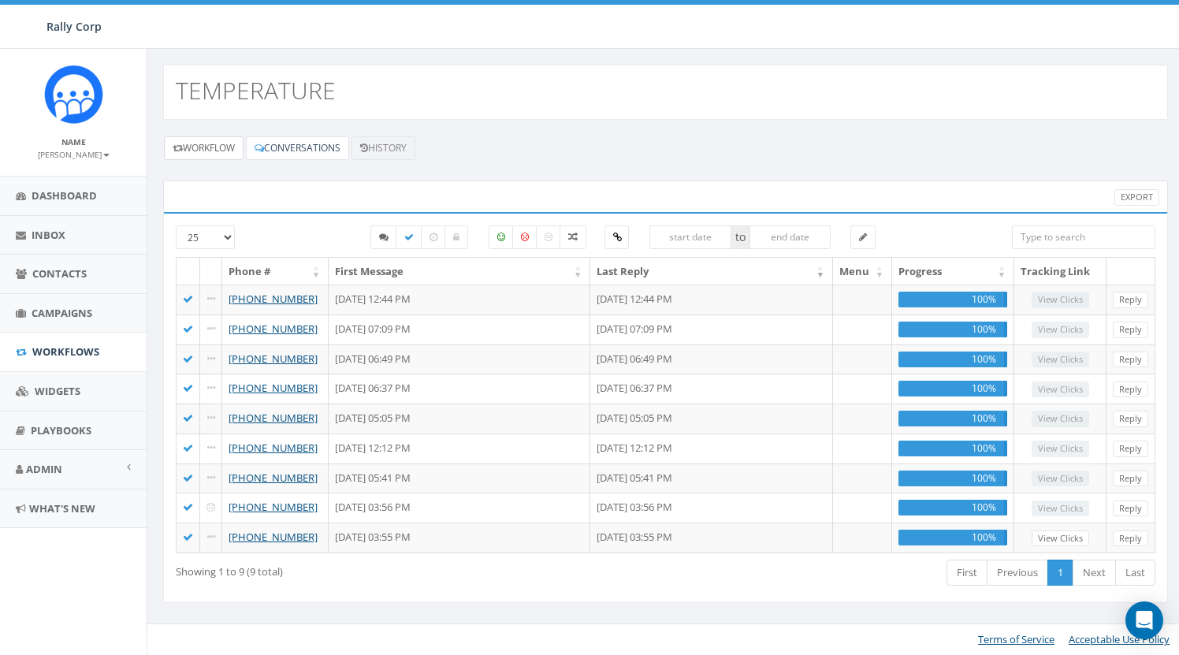
click at [223, 147] on link "Workflow" at bounding box center [204, 148] width 80 height 24
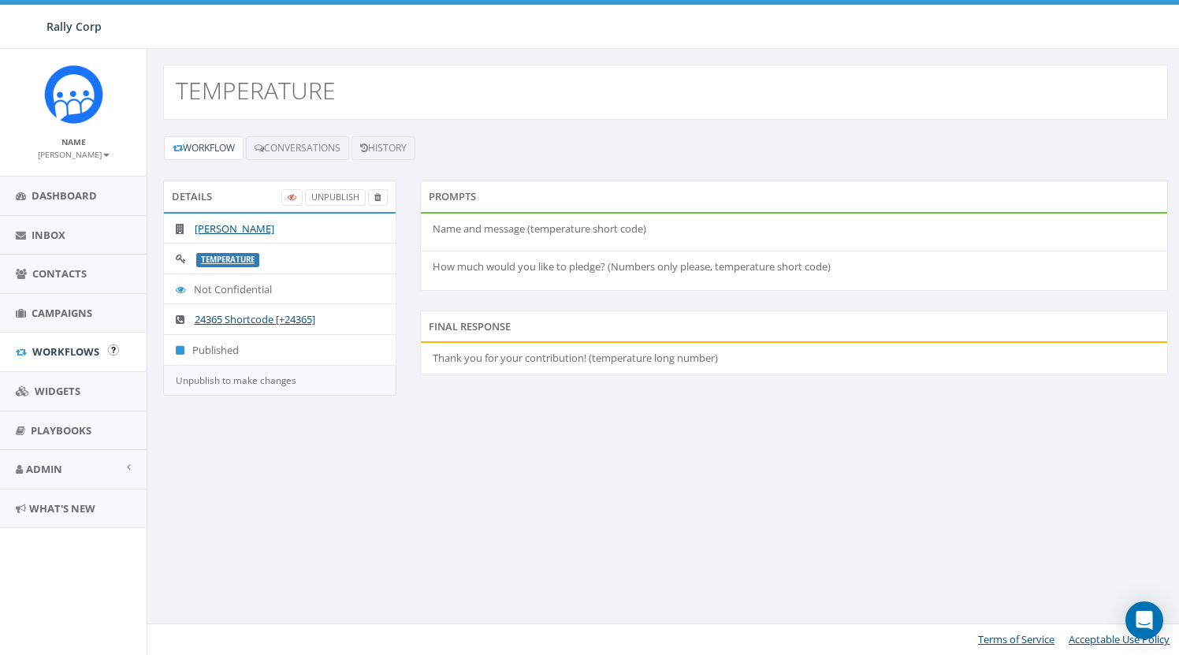
click at [89, 351] on span "Workflows" at bounding box center [65, 351] width 67 height 14
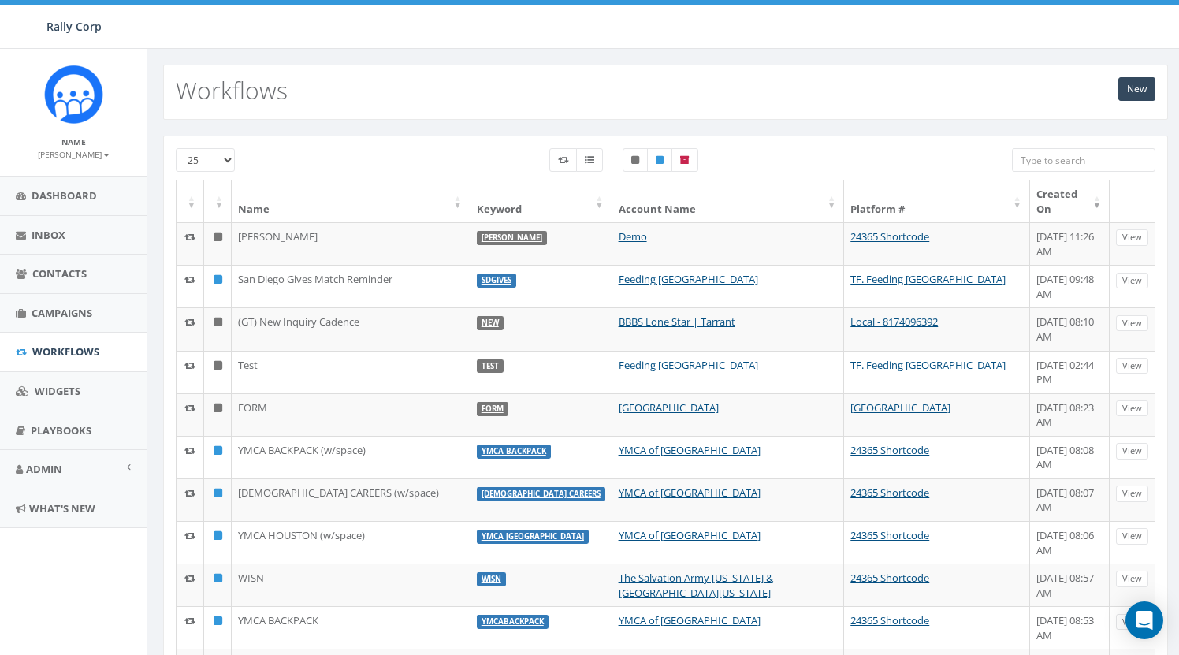
click at [1072, 159] on input "search" at bounding box center [1083, 160] width 143 height 24
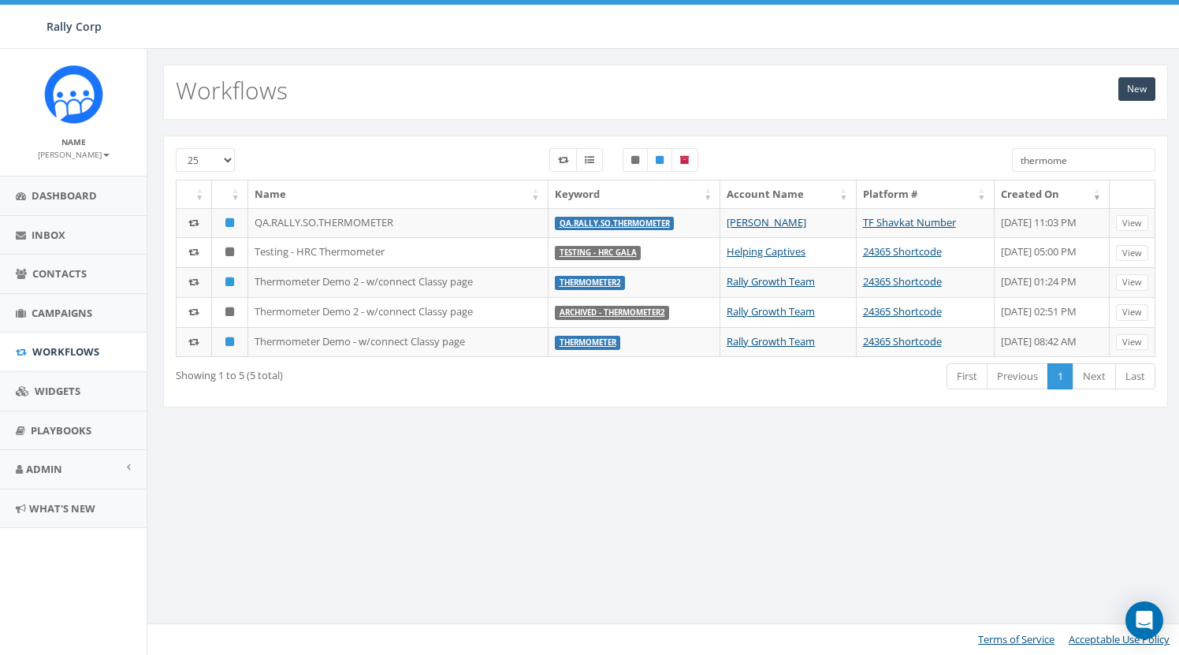
type input "thermome"
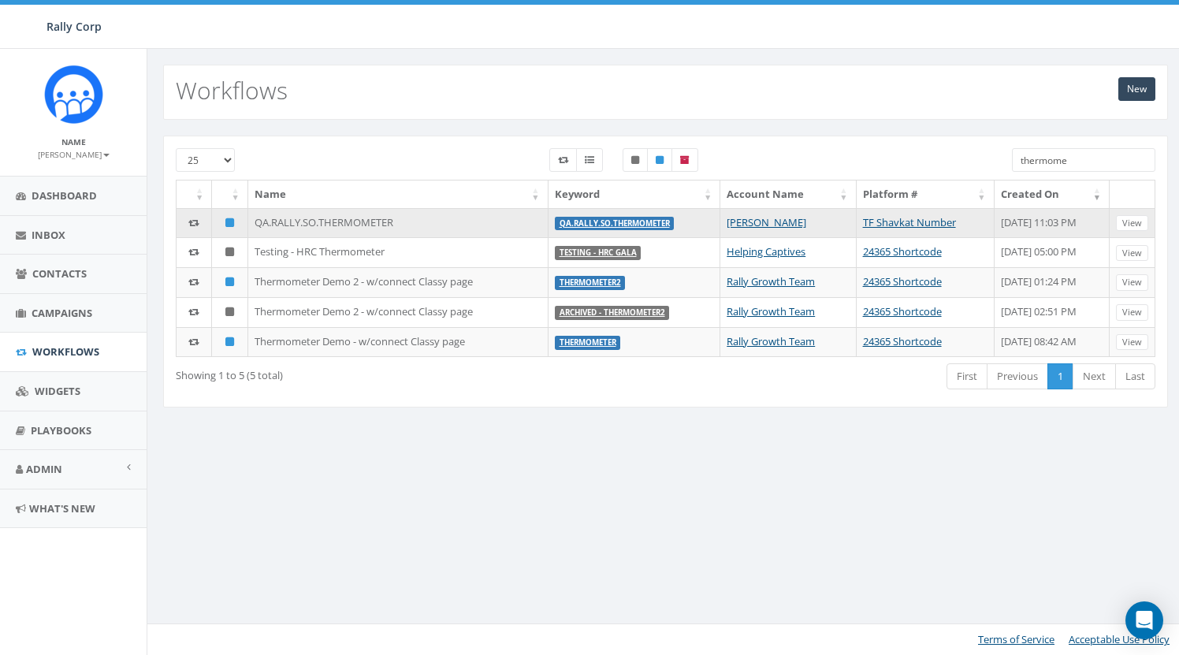
drag, startPoint x: 1072, startPoint y: 159, endPoint x: 623, endPoint y: 216, distance: 451.9
click at [623, 217] on label "QA.RALLY.SO.THERMOMETER" at bounding box center [615, 224] width 120 height 14
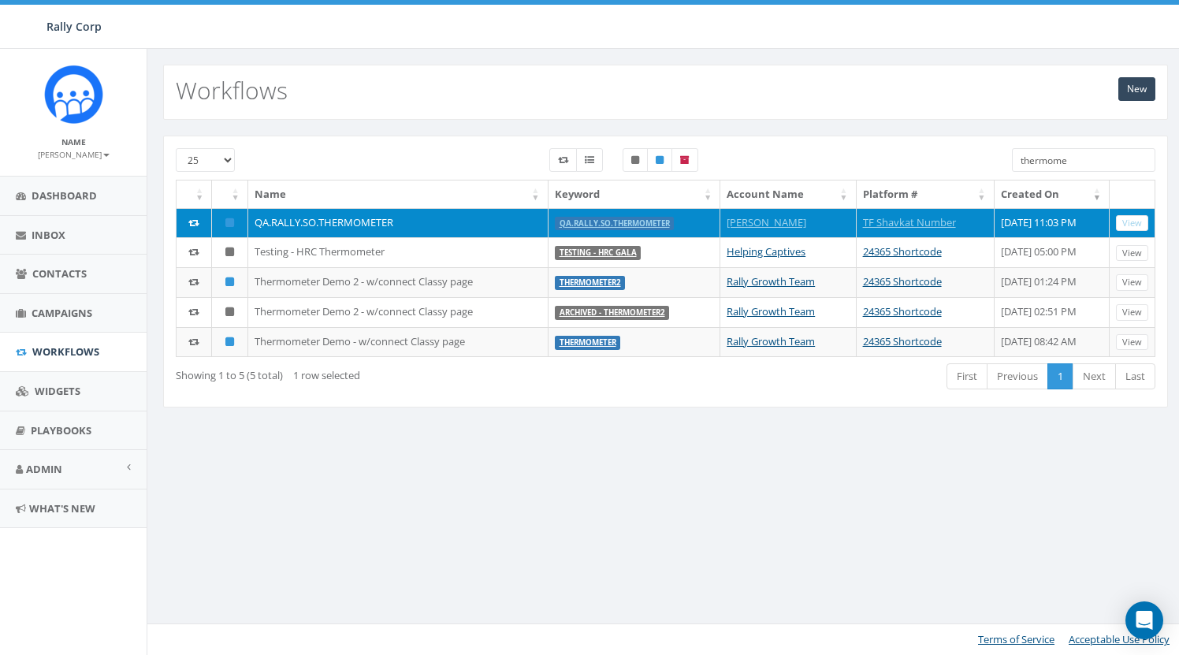
click at [597, 219] on link "QA.RALLY.SO.THERMOMETER" at bounding box center [614, 223] width 110 height 10
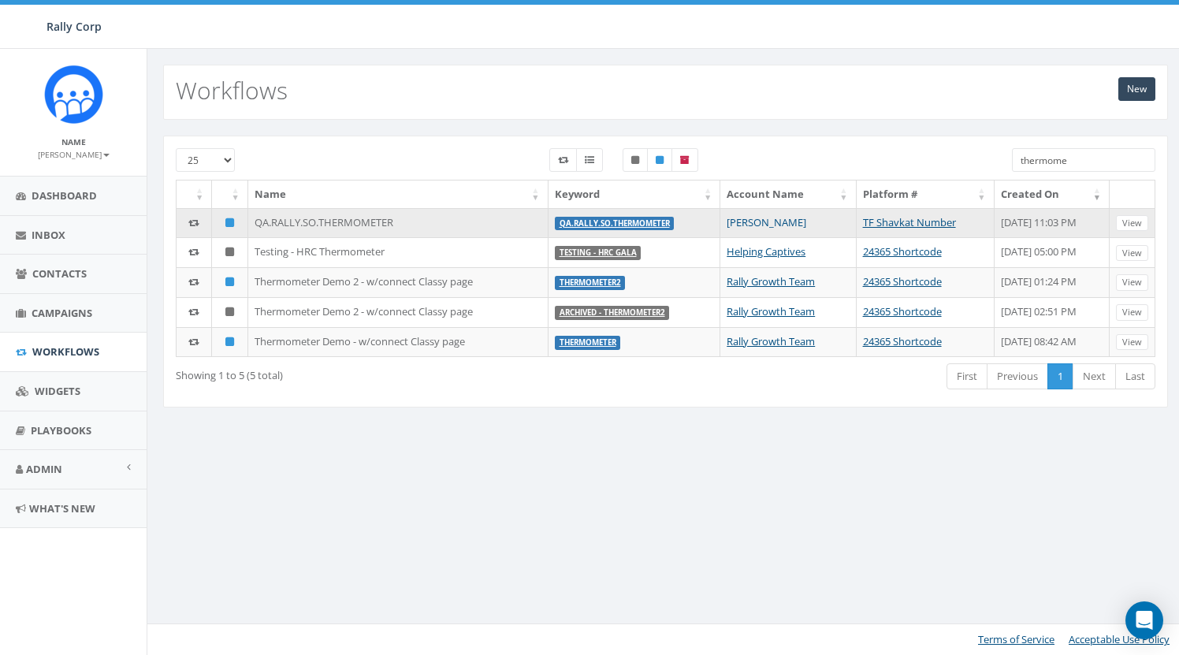
click at [764, 224] on link "[PERSON_NAME]" at bounding box center [767, 222] width 80 height 14
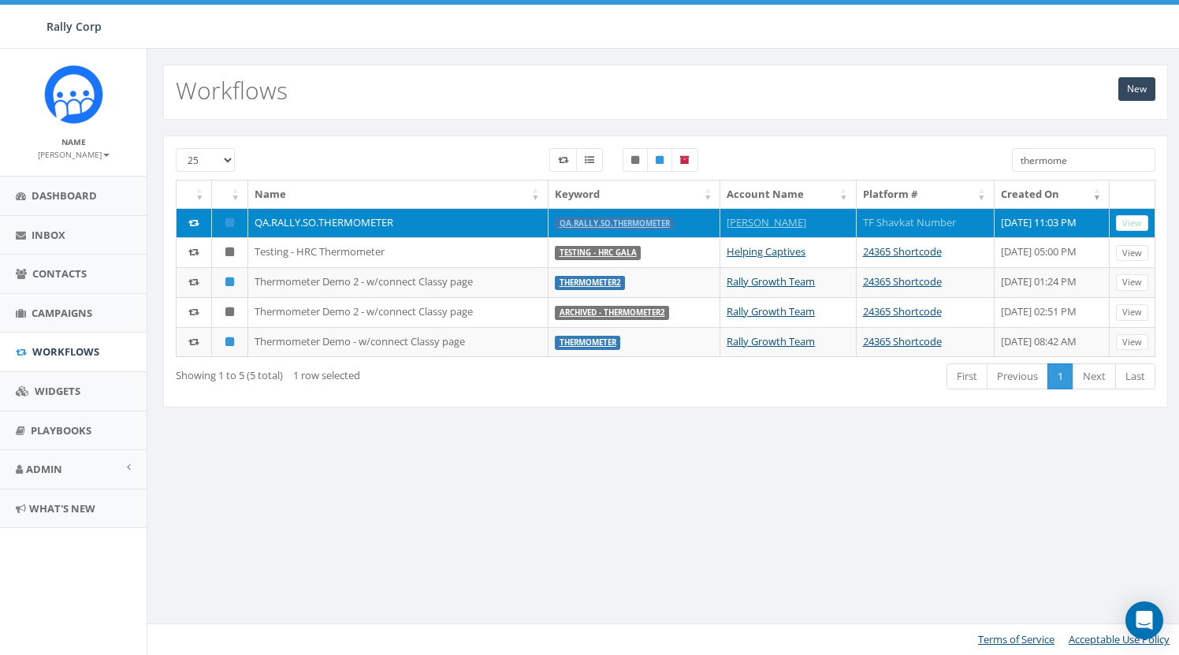
click at [867, 224] on link "TF Shavkat Number" at bounding box center [909, 222] width 93 height 14
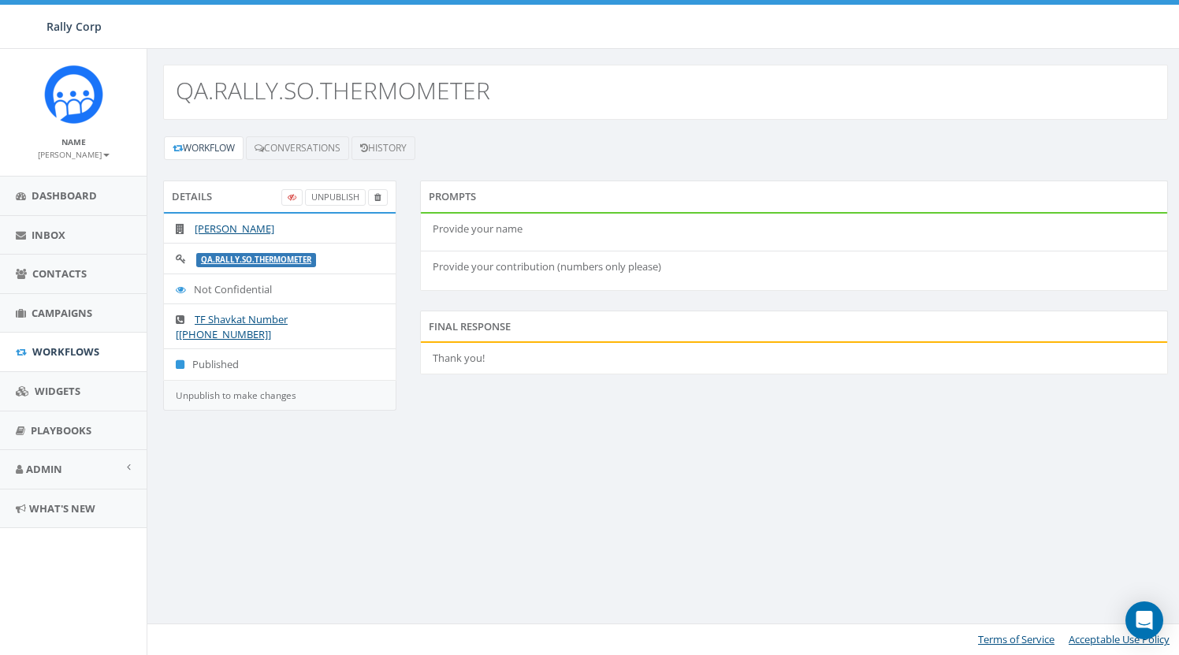
click at [331, 91] on h2 "QA.RALLY.SO.THERMOMETER" at bounding box center [333, 90] width 314 height 26
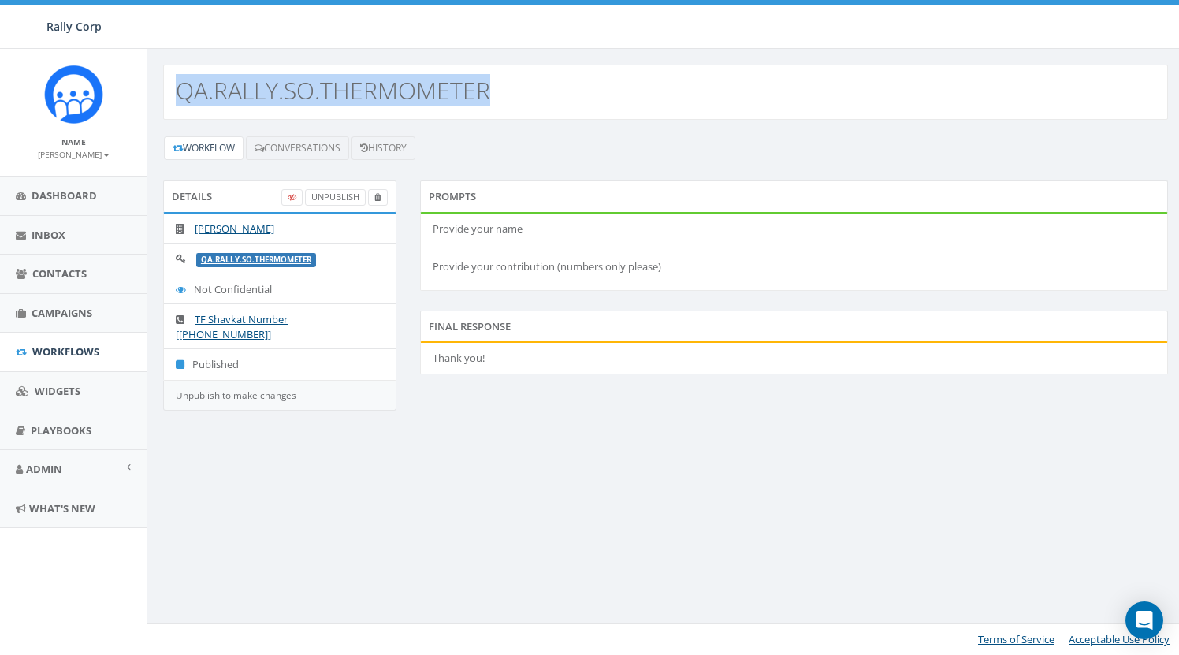
click at [331, 91] on h2 "QA.RALLY.SO.THERMOMETER" at bounding box center [333, 90] width 314 height 26
copy h2 "QA.RALLY.SO.THERMOMETER"
click at [318, 147] on link "Conversations" at bounding box center [297, 148] width 103 height 24
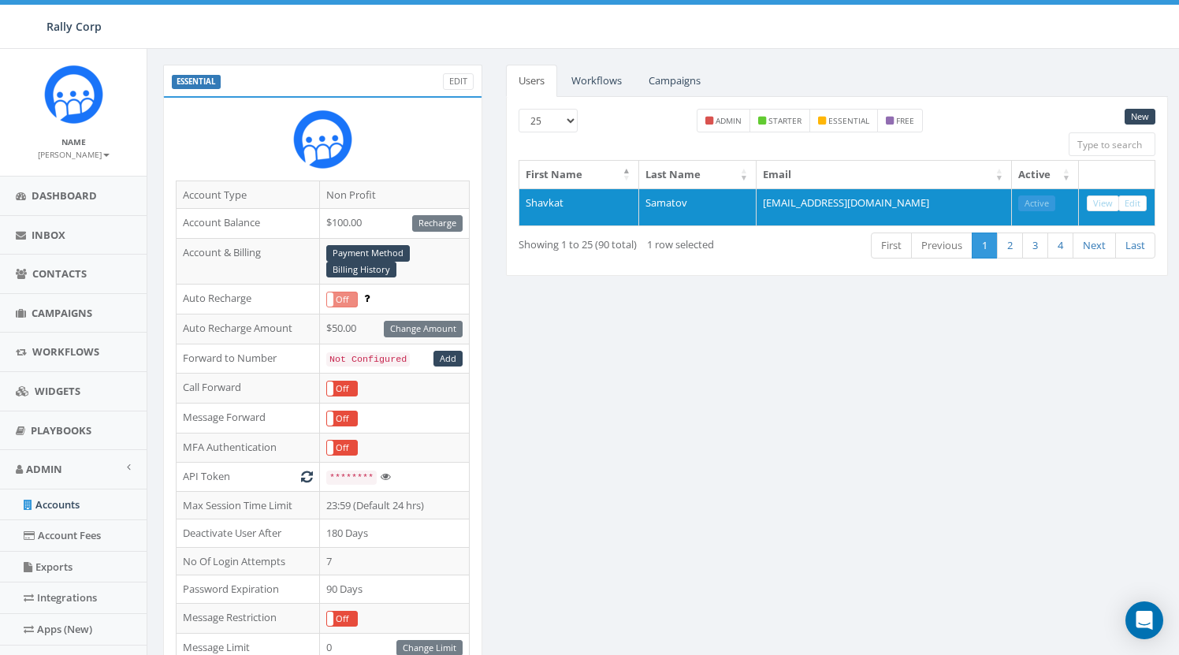
scroll to position [82, 0]
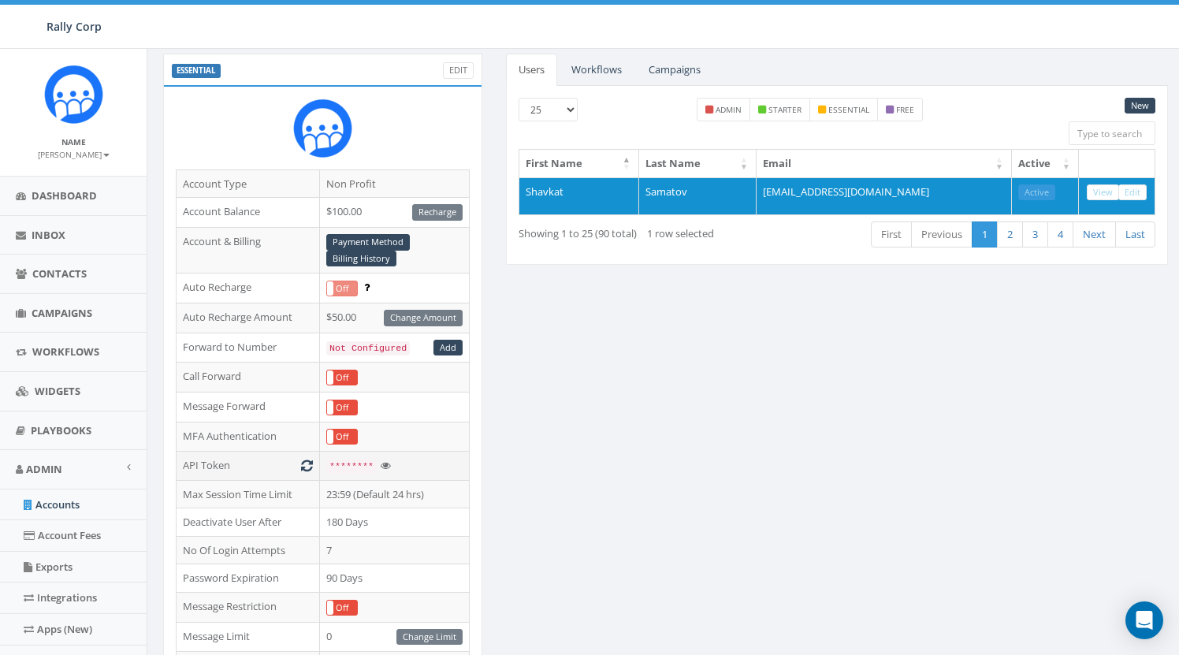
click at [388, 464] on icon at bounding box center [386, 465] width 10 height 10
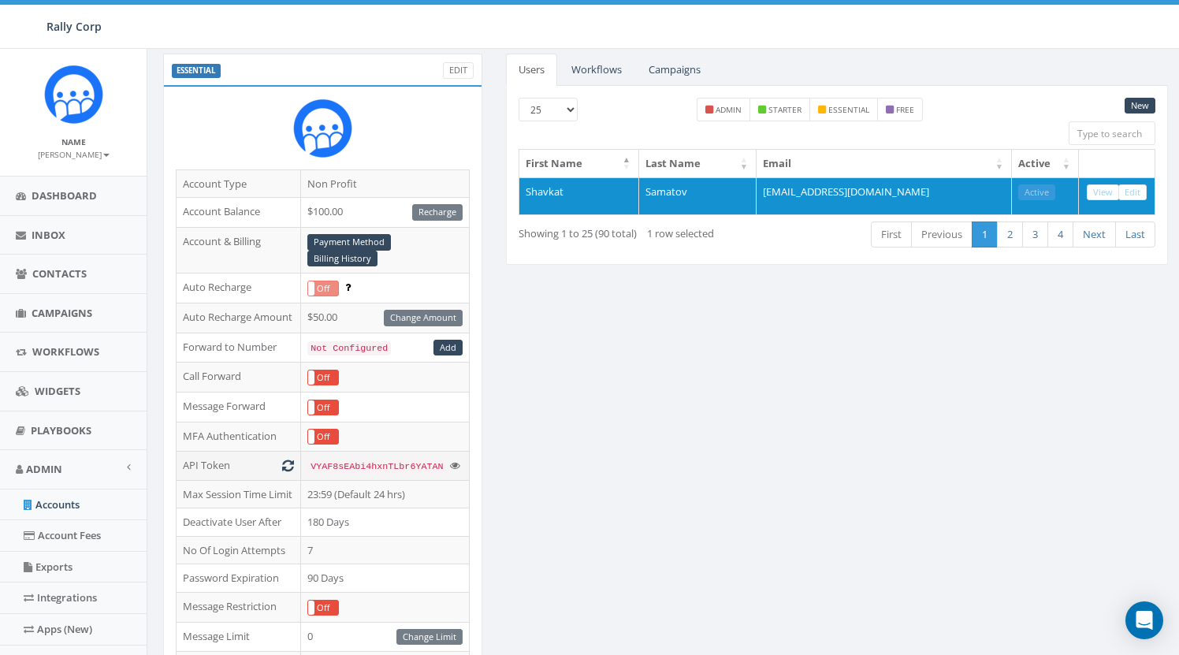
click at [383, 461] on span "VYAF8sEAbi4hxnTLbr6YATAN" at bounding box center [376, 466] width 132 height 11
copy span "VYAF8sEAbi4hxnTLbr6YATAN"
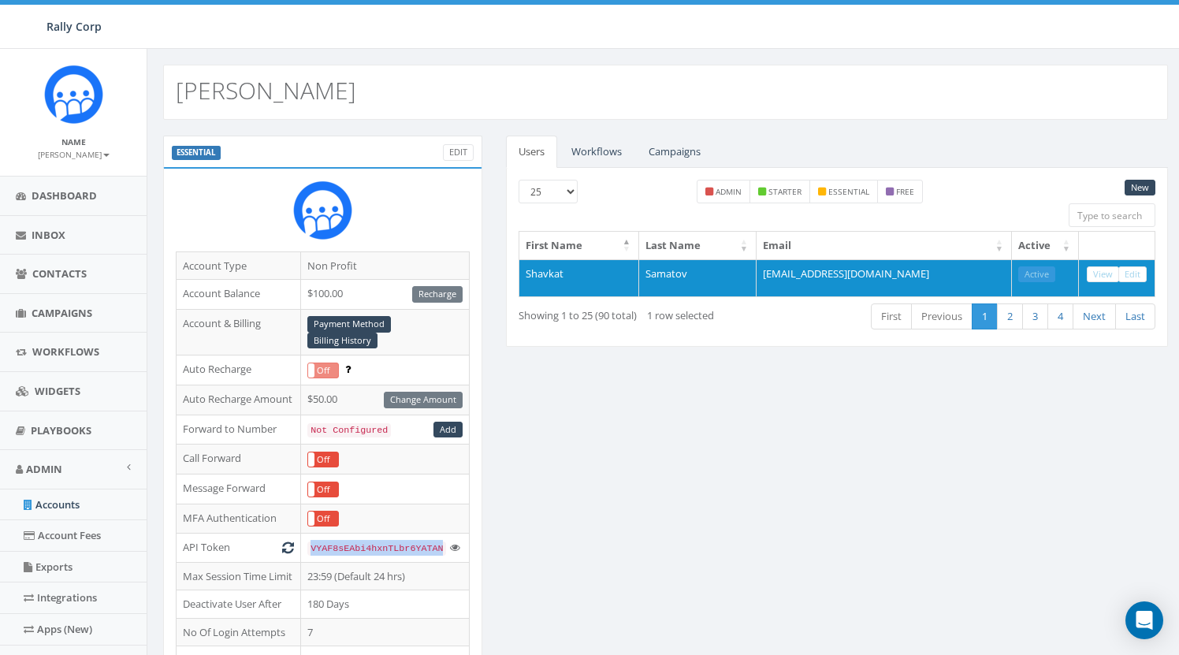
scroll to position [0, 0]
click at [608, 160] on link "Workflows" at bounding box center [597, 152] width 76 height 32
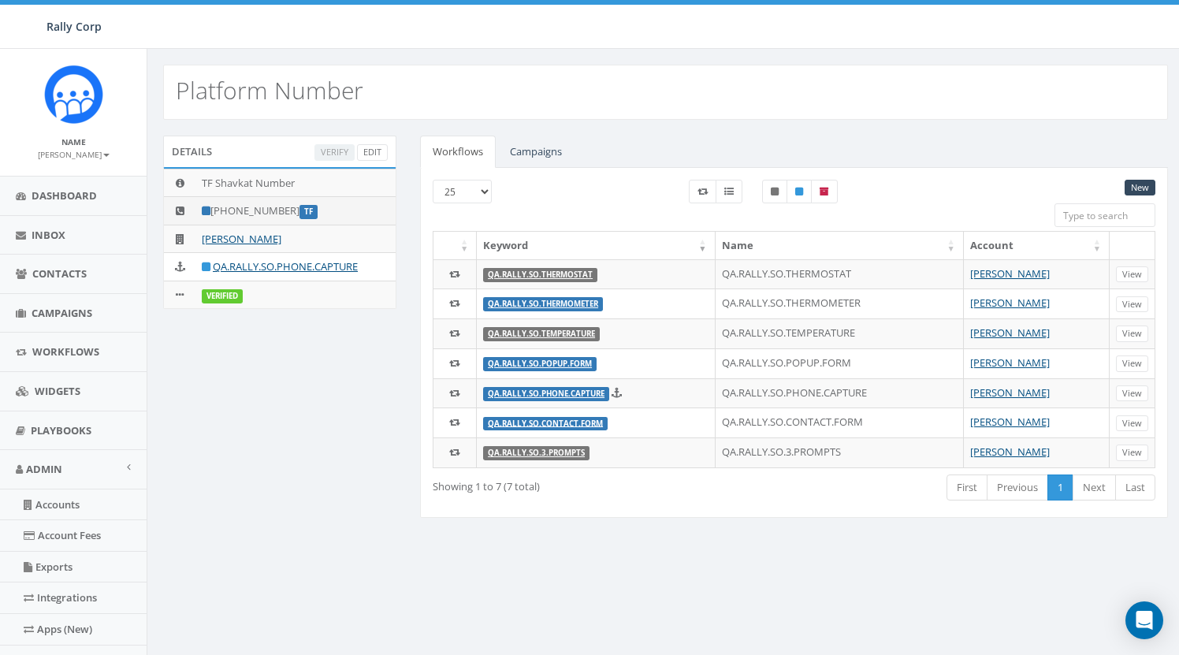
drag, startPoint x: 228, startPoint y: 210, endPoint x: 292, endPoint y: 210, distance: 64.6
click at [292, 210] on td "[PHONE_NUMBER] TF" at bounding box center [295, 211] width 200 height 28
copy td "[PHONE_NUMBER]"
click at [385, 406] on div "Details Verify Edit TF Shavkat Number [PHONE_NUMBER] TF [PERSON_NAME] QA.RALLY.…" at bounding box center [665, 337] width 1028 height 402
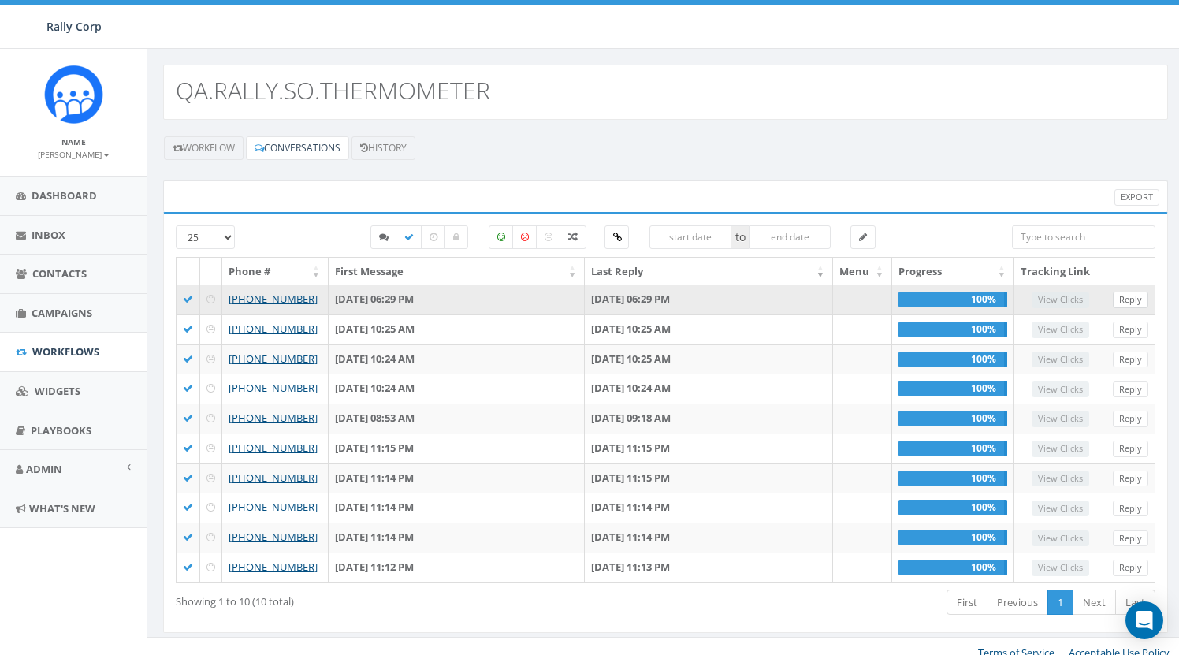
click at [1139, 295] on link "Reply" at bounding box center [1130, 300] width 35 height 17
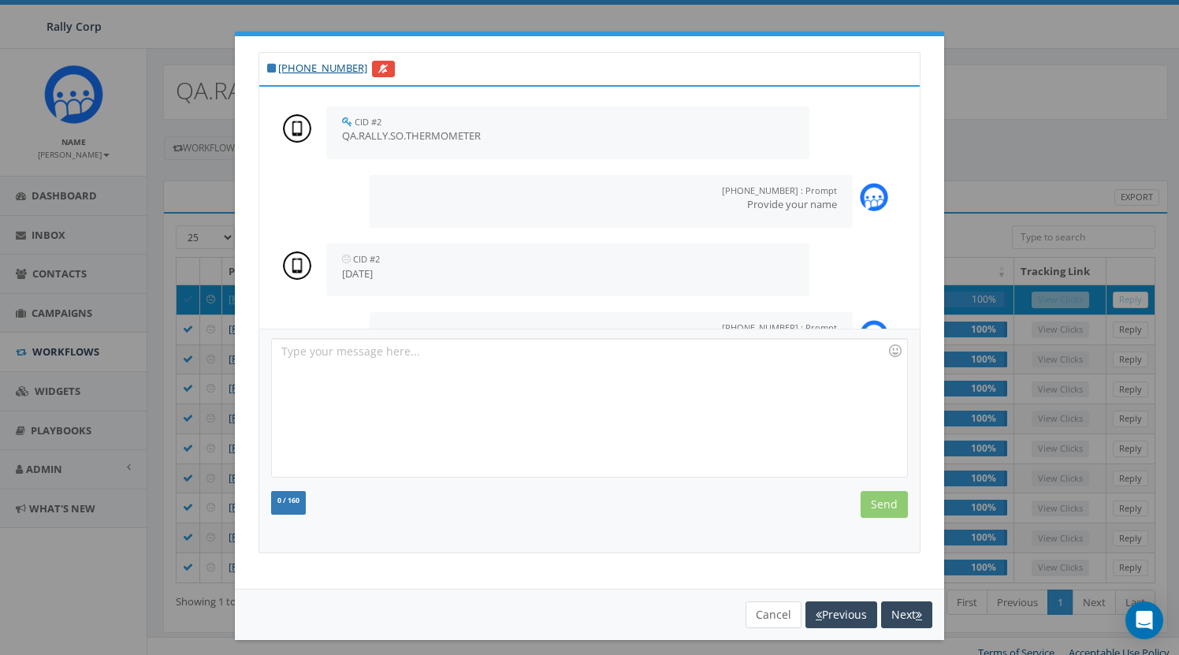
click at [778, 609] on button "Cancel" at bounding box center [773, 614] width 56 height 27
